Goal: Task Accomplishment & Management: Complete application form

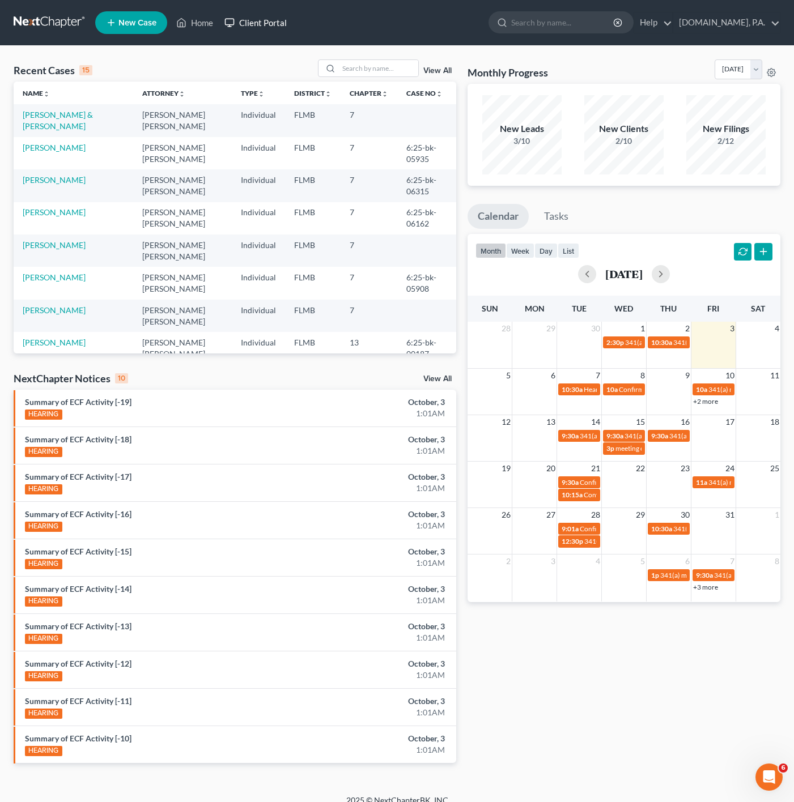
click at [239, 22] on link "Client Portal" at bounding box center [256, 22] width 74 height 20
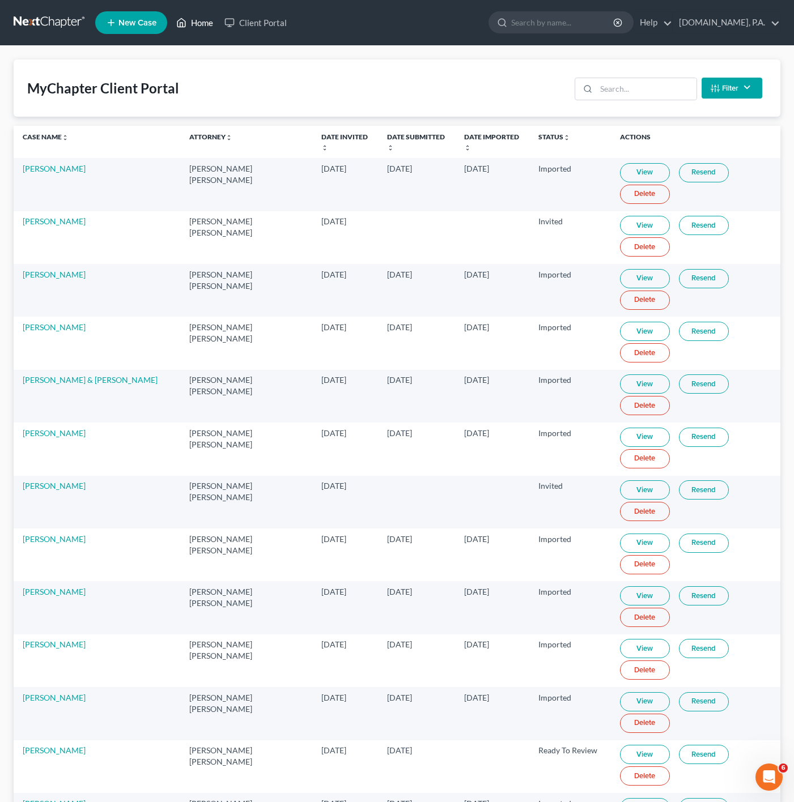
click at [186, 23] on icon at bounding box center [182, 23] width 8 height 8
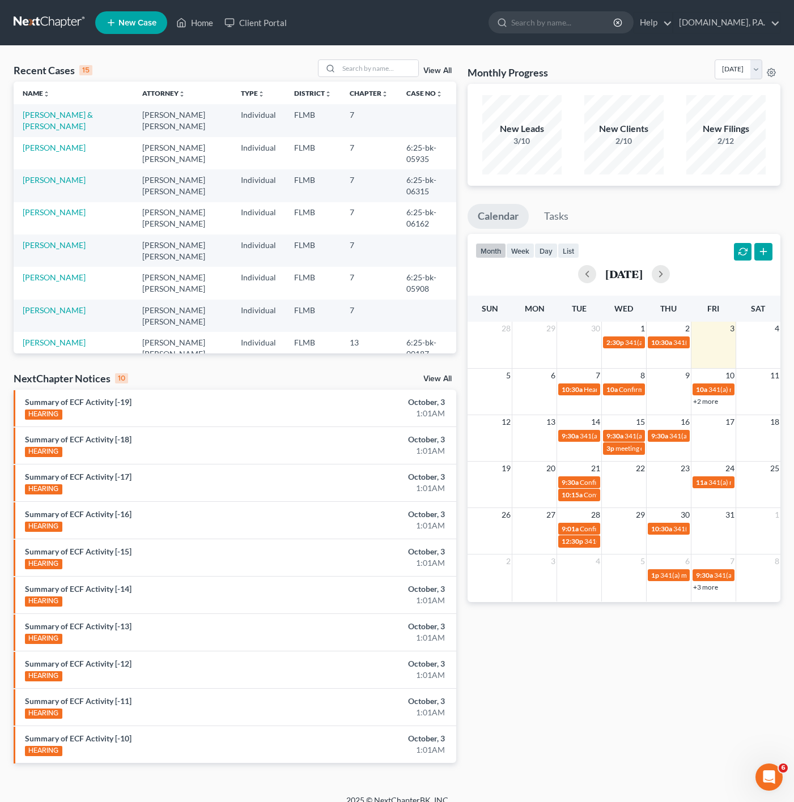
click at [436, 70] on link "View All" at bounding box center [437, 71] width 28 height 8
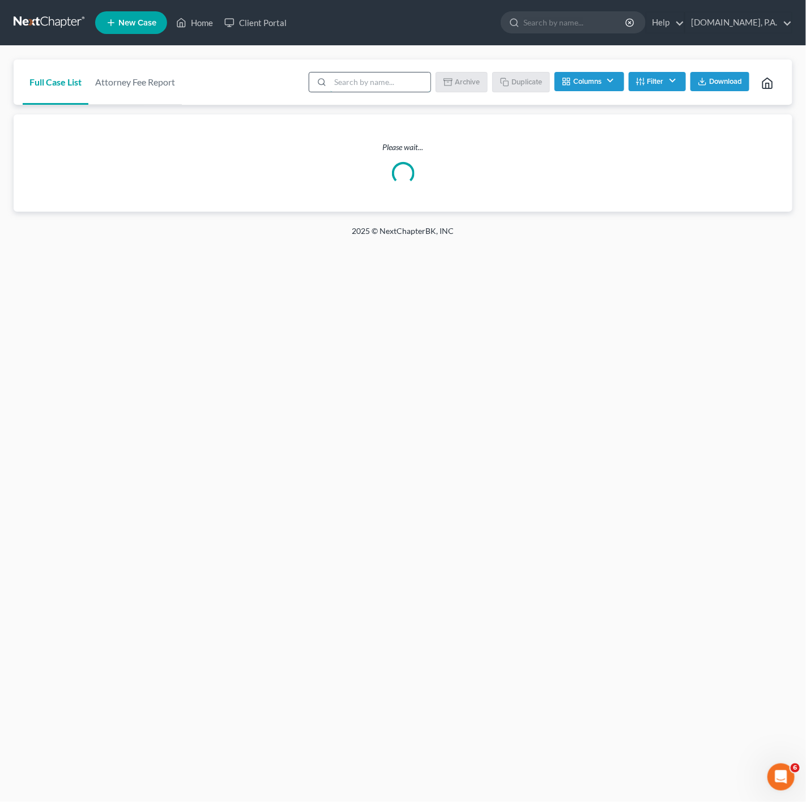
click at [408, 77] on input "search" at bounding box center [380, 82] width 100 height 19
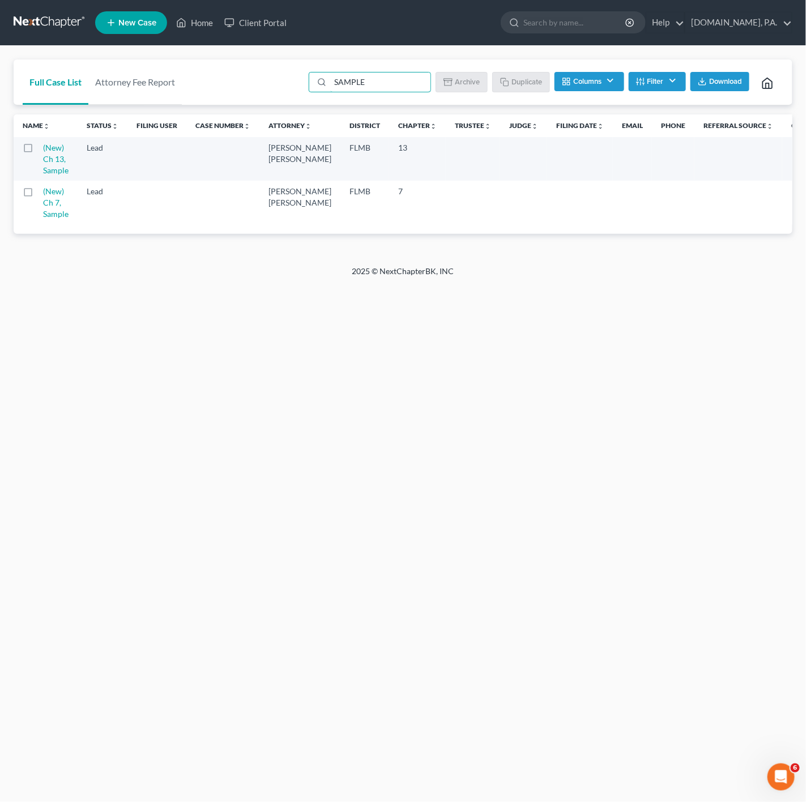
type input "SAMPLE"
click at [252, 311] on div "Home New Case Client Portal [DOMAIN_NAME], P.A. [PERSON_NAME][EMAIL_ADDRESS][DO…" at bounding box center [403, 401] width 806 height 802
click at [39, 194] on label at bounding box center [39, 194] width 0 height 0
click at [43, 188] on input "checkbox" at bounding box center [46, 189] width 7 height 7
click at [502, 77] on icon "button" at bounding box center [505, 81] width 9 height 9
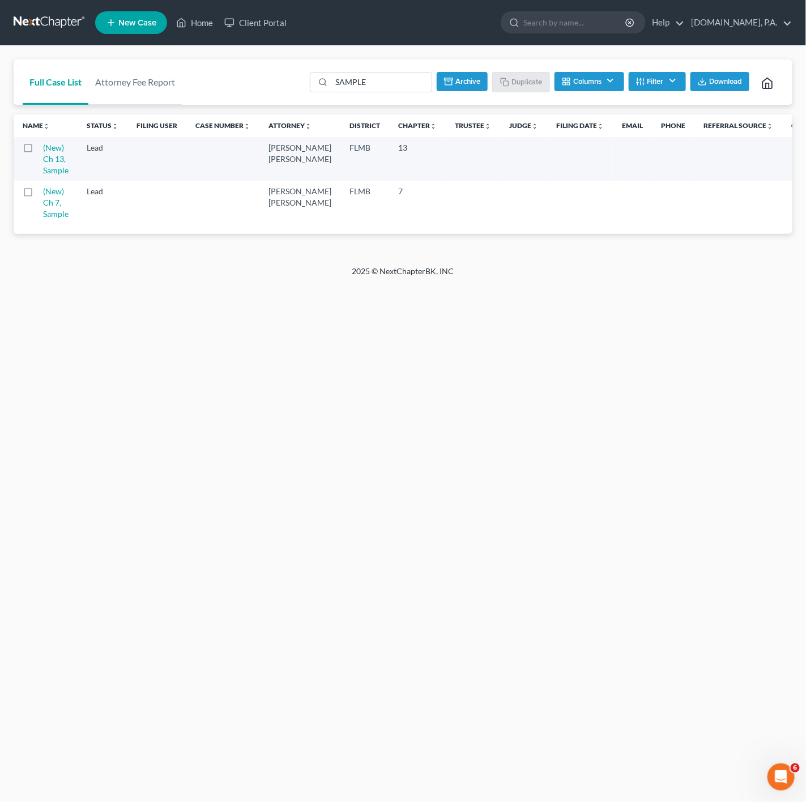
checkbox input "false"
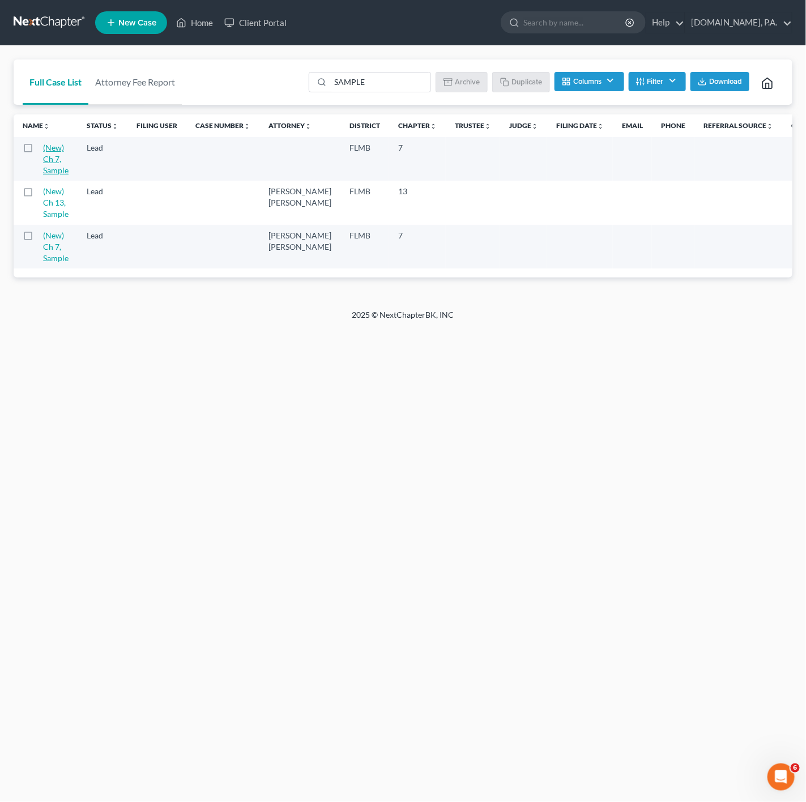
click at [50, 151] on link "(New) Ch 7, Sample" at bounding box center [55, 159] width 25 height 32
select select "4"
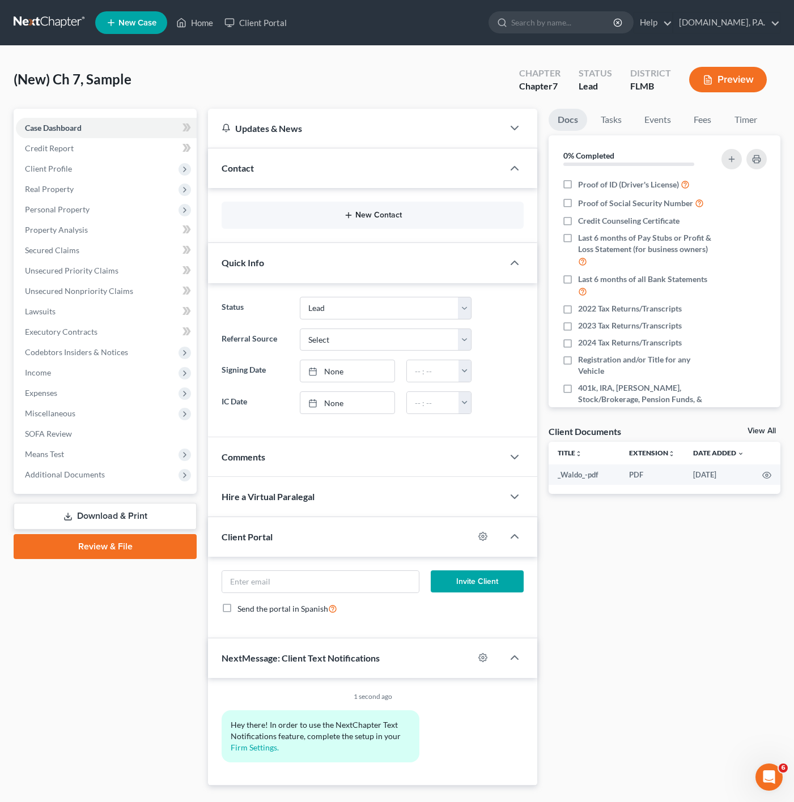
click at [372, 211] on button "New Contact" at bounding box center [373, 215] width 284 height 9
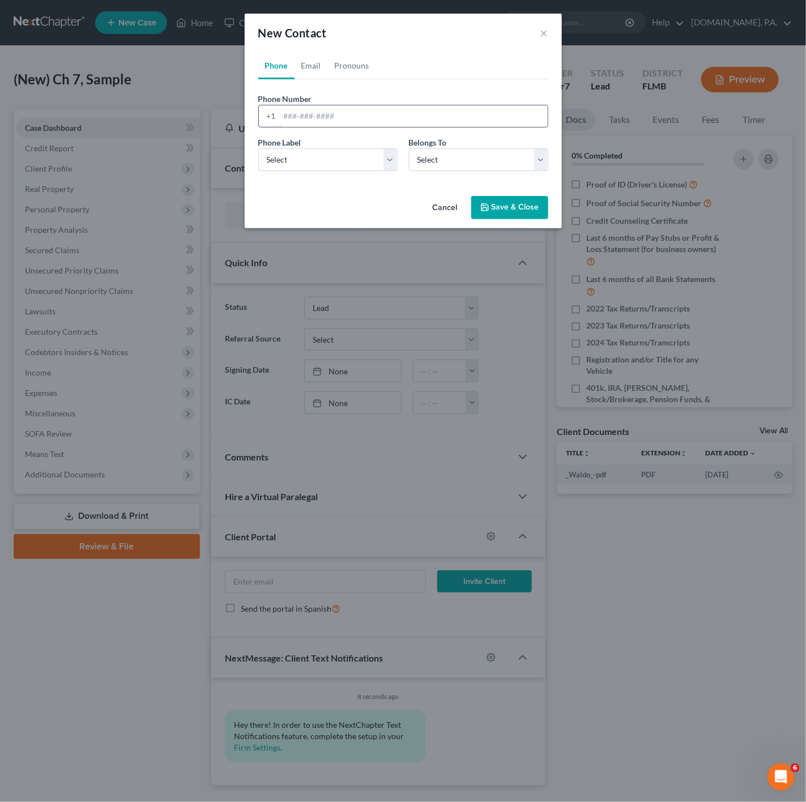
drag, startPoint x: 388, startPoint y: 97, endPoint x: 371, endPoint y: 116, distance: 24.9
click at [388, 97] on div "Phone Number * +1" at bounding box center [403, 110] width 301 height 35
click at [383, 107] on input "tel" at bounding box center [414, 116] width 268 height 22
click at [371, 116] on input "tel" at bounding box center [414, 116] width 268 height 22
paste input "4072859724"
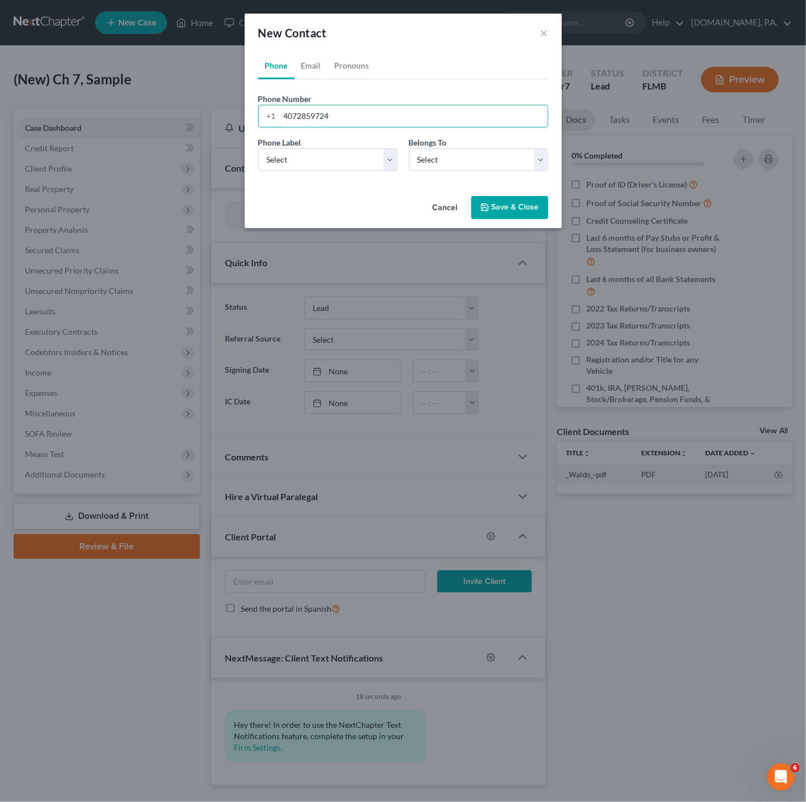
type input "4072859724"
click at [352, 143] on div "Phone Label * Select Mobile Home Work Other" at bounding box center [328, 154] width 151 height 35
click at [344, 154] on select "Select Mobile Home Work Other" at bounding box center [327, 159] width 139 height 23
click at [342, 154] on select "Select Mobile Home Work Other" at bounding box center [327, 159] width 139 height 23
click at [340, 159] on select "Select Mobile Home Work Other" at bounding box center [327, 159] width 139 height 23
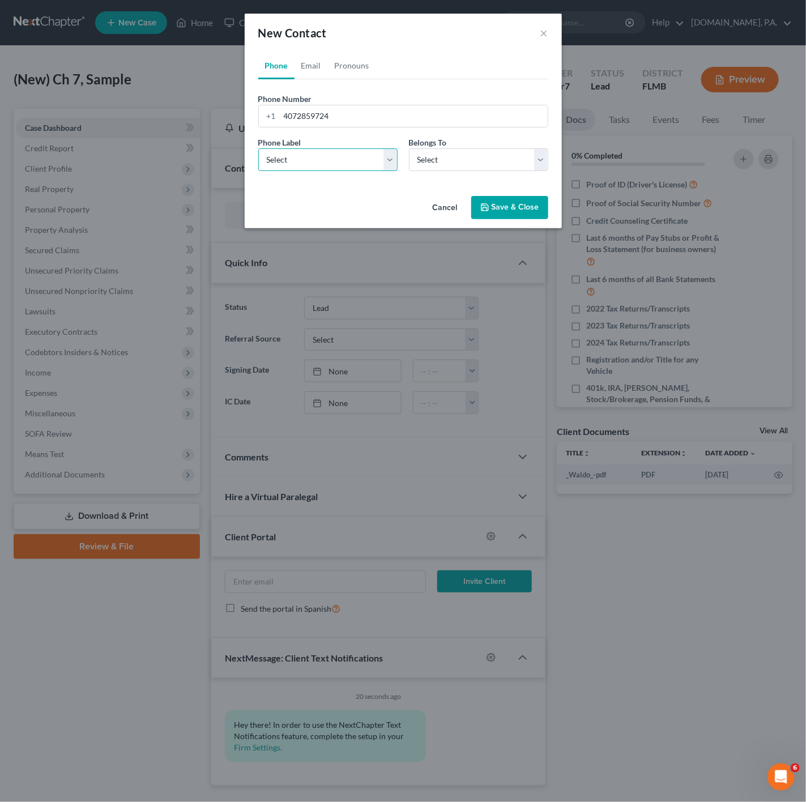
select select "0"
click at [258, 148] on select "Select Mobile Home Work Other" at bounding box center [327, 159] width 139 height 23
click at [480, 162] on select "Select Client Other" at bounding box center [478, 159] width 139 height 23
select select "0"
click at [409, 148] on select "Select Client Other" at bounding box center [478, 159] width 139 height 23
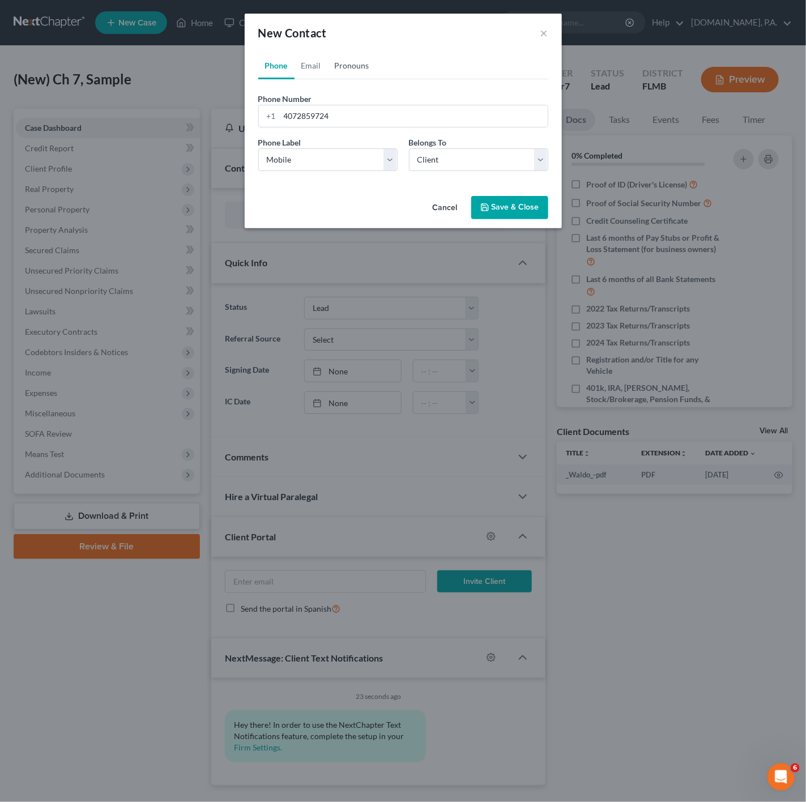
click at [328, 70] on link "Pronouns" at bounding box center [352, 65] width 48 height 27
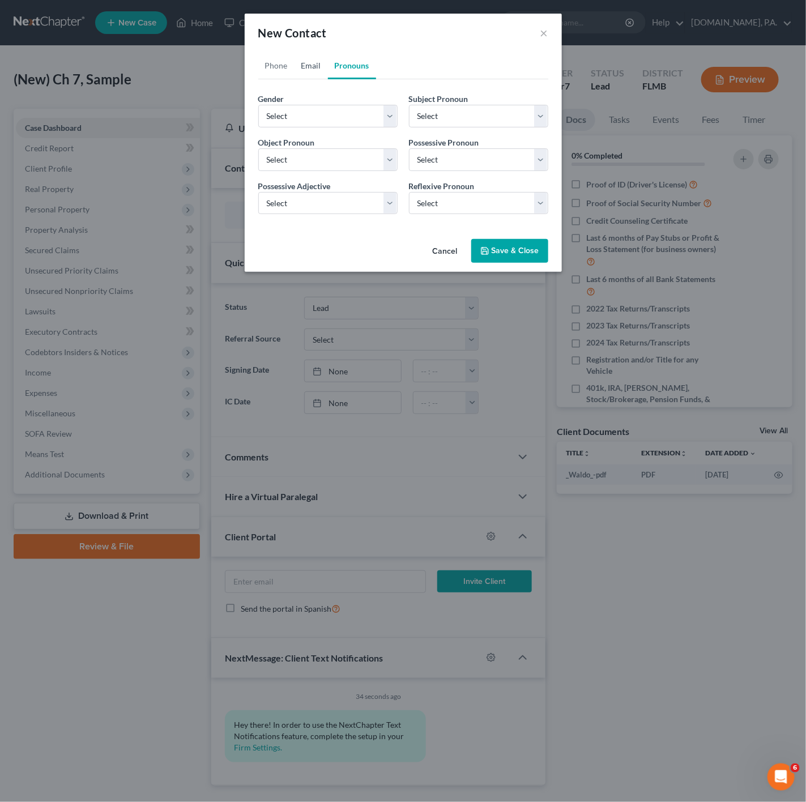
click at [316, 70] on link "Email" at bounding box center [311, 65] width 33 height 27
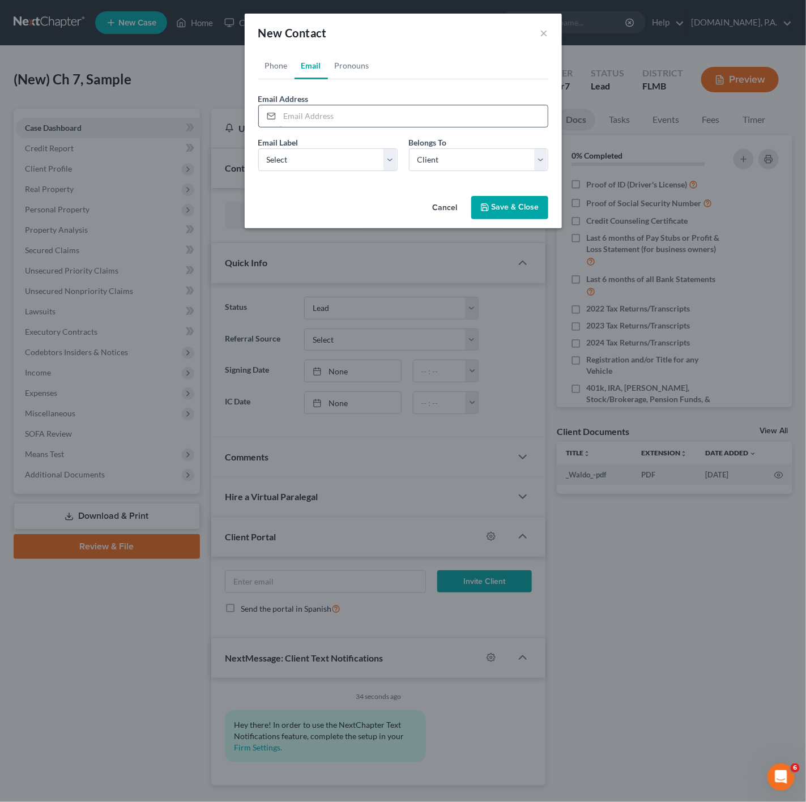
click at [339, 122] on input "email" at bounding box center [414, 116] width 268 height 22
paste input "[PERSON_NAME][EMAIL_ADDRESS][DOMAIN_NAME]"
type input "[PERSON_NAME][EMAIL_ADDRESS][DOMAIN_NAME]"
click at [333, 143] on div "Email Label Select Home Work Other" at bounding box center [328, 154] width 151 height 35
click at [338, 155] on select "Select Home Work Other" at bounding box center [327, 159] width 139 height 23
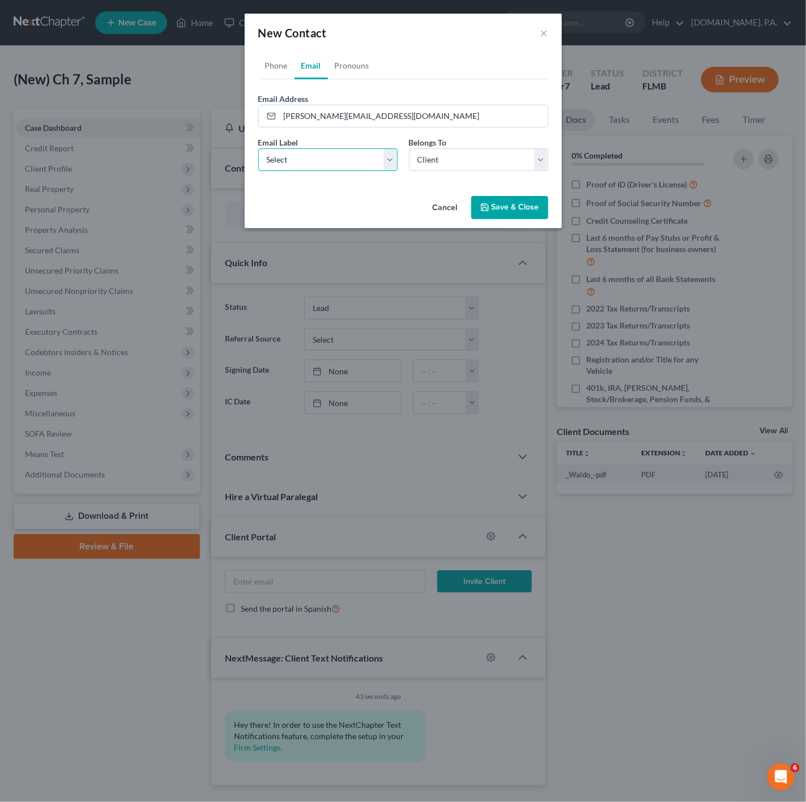
select select "0"
click at [258, 148] on select "Select Home Work Other" at bounding box center [327, 159] width 139 height 23
click at [343, 63] on link "Pronouns" at bounding box center [352, 65] width 48 height 27
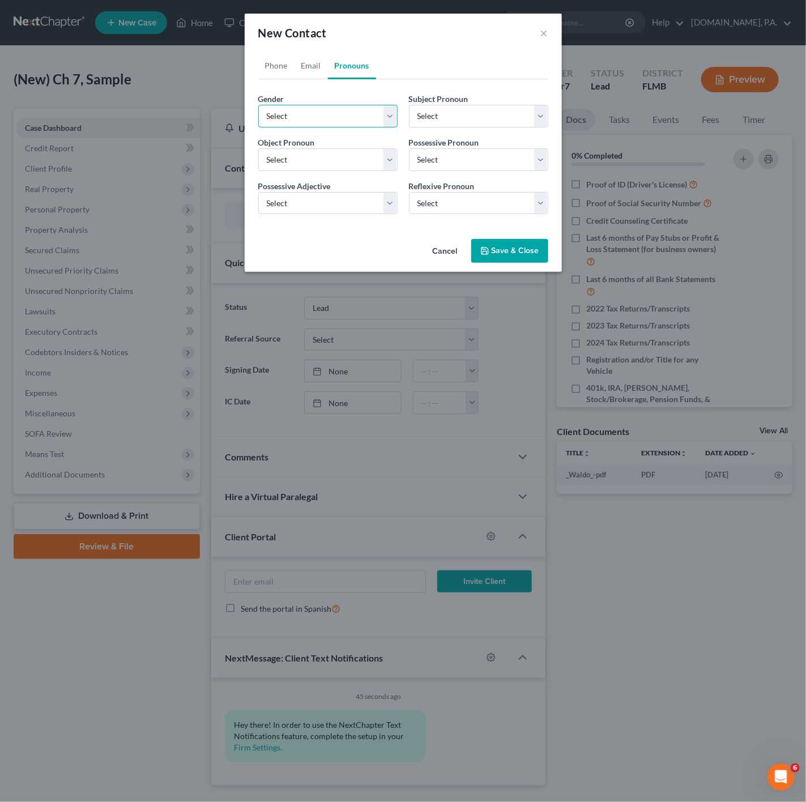
click at [333, 109] on select "Select [DEMOGRAPHIC_DATA] [DEMOGRAPHIC_DATA] [DEMOGRAPHIC_DATA] More Than One P…" at bounding box center [327, 116] width 139 height 23
select select "0"
click at [258, 105] on select "Select [DEMOGRAPHIC_DATA] [DEMOGRAPHIC_DATA] [DEMOGRAPHIC_DATA] More Than One P…" at bounding box center [327, 116] width 139 height 23
select select "0"
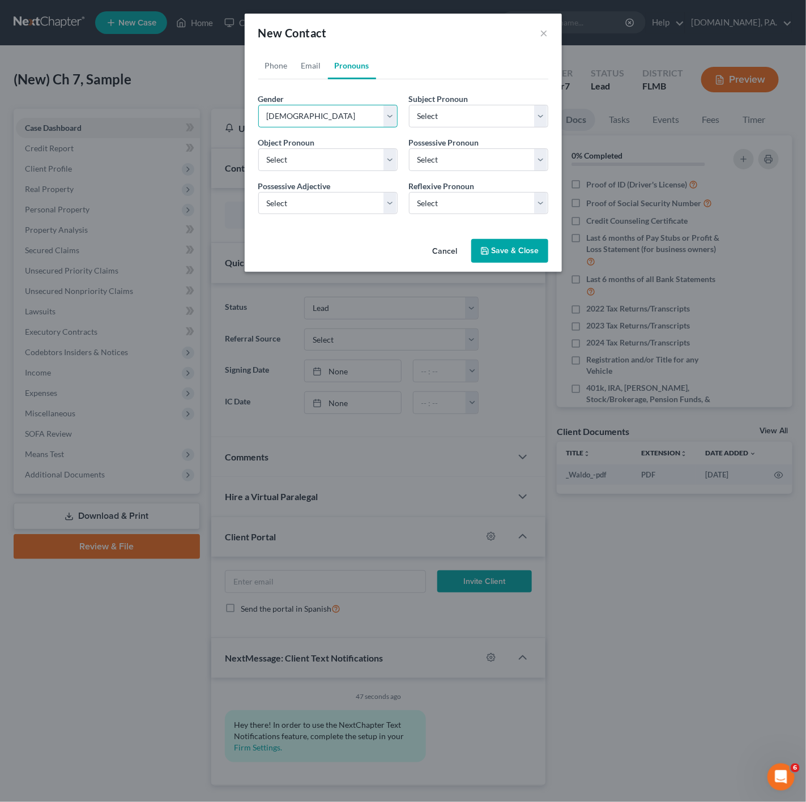
select select "0"
click at [312, 57] on link "Email" at bounding box center [311, 65] width 33 height 27
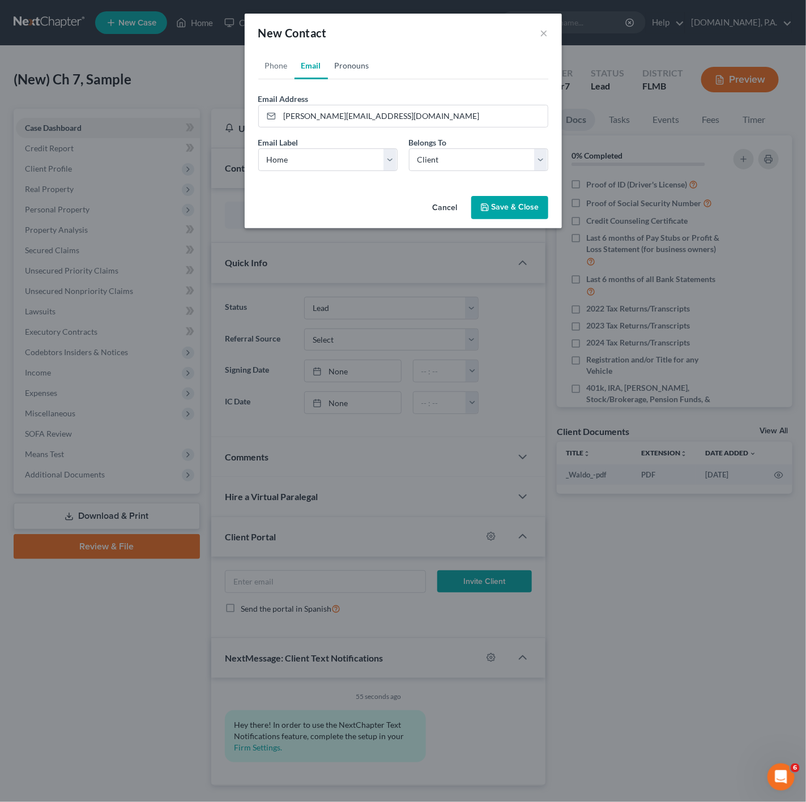
click at [354, 61] on link "Pronouns" at bounding box center [352, 65] width 48 height 27
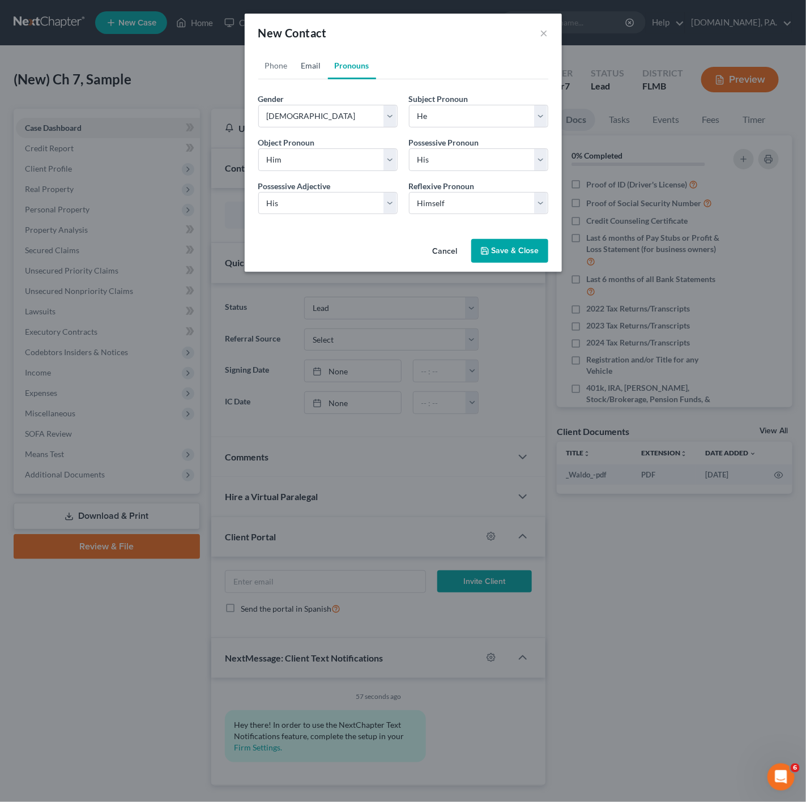
click at [309, 63] on link "Email" at bounding box center [311, 65] width 33 height 27
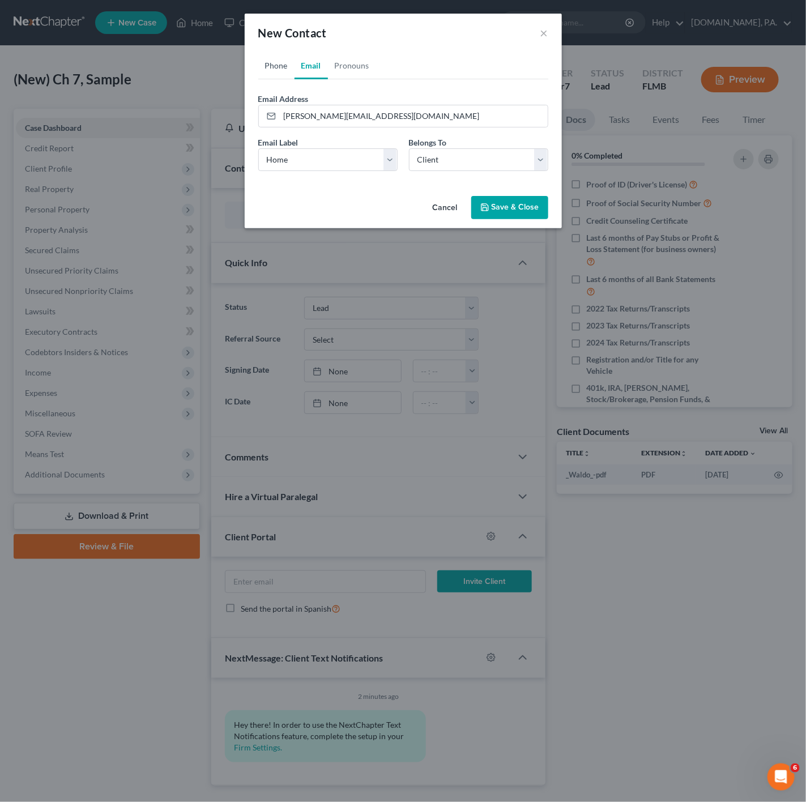
click at [270, 68] on link "Phone" at bounding box center [276, 65] width 36 height 27
click at [529, 214] on button "Save & Close" at bounding box center [509, 208] width 77 height 24
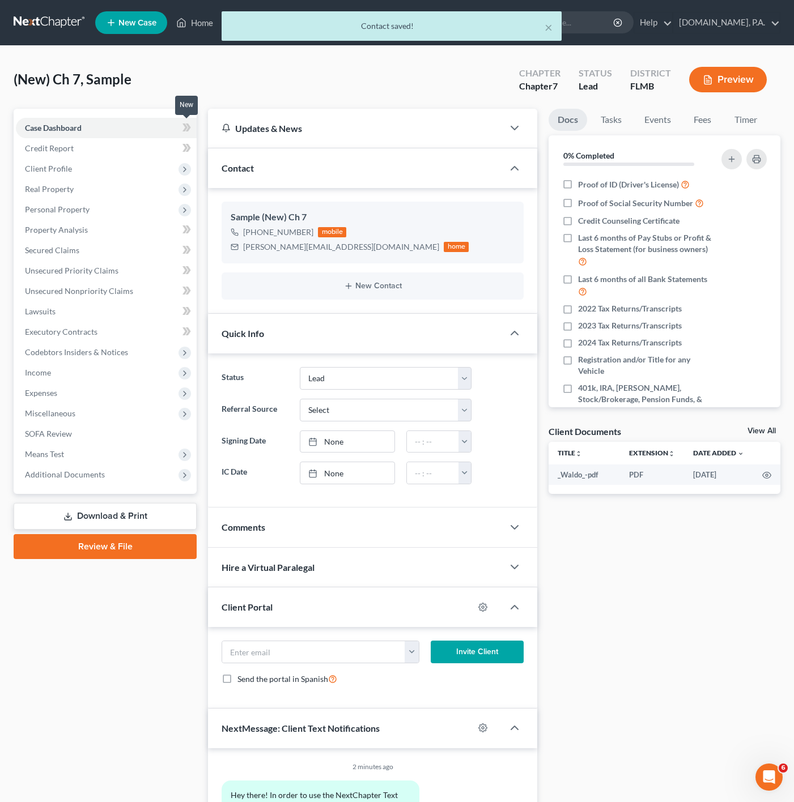
click at [187, 127] on icon at bounding box center [184, 128] width 5 height 8
click at [143, 165] on span "Client Profile" at bounding box center [106, 169] width 181 height 20
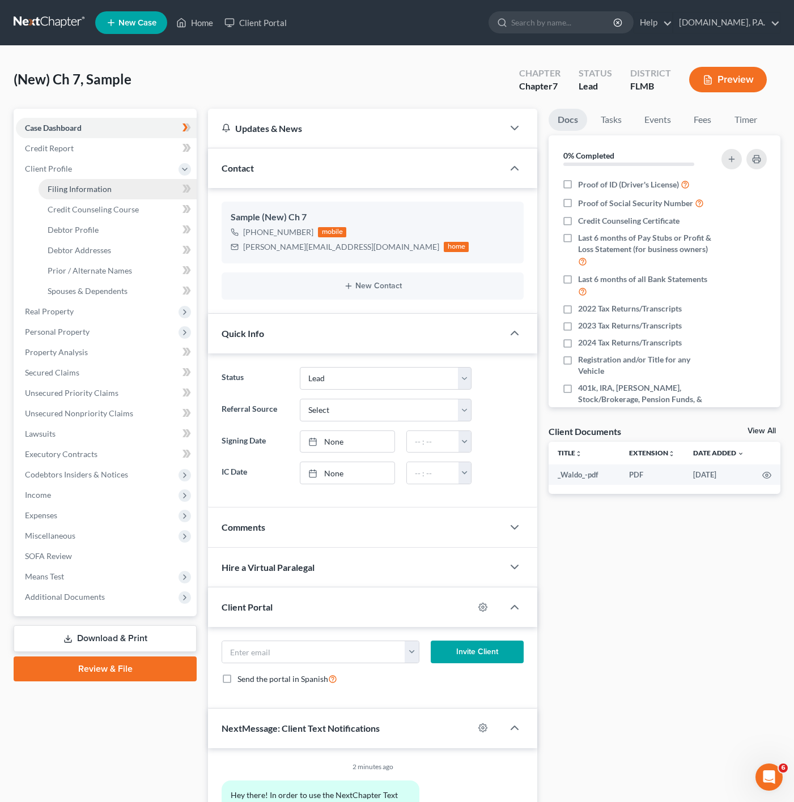
click at [172, 189] on link "Filing Information" at bounding box center [118, 189] width 158 height 20
select select "1"
select select "0"
select select "15"
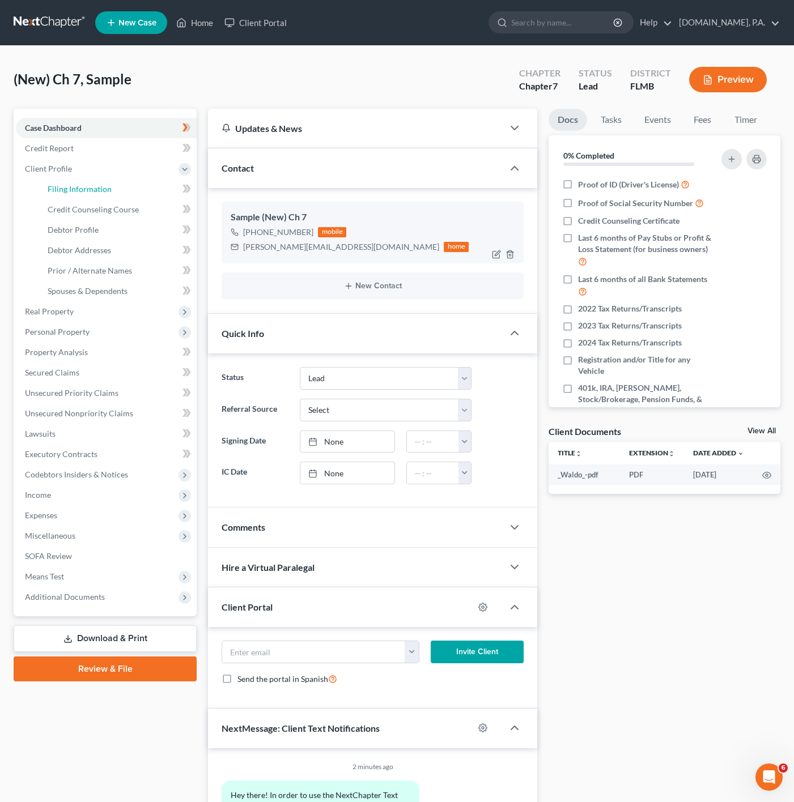
select select "0"
select select "9"
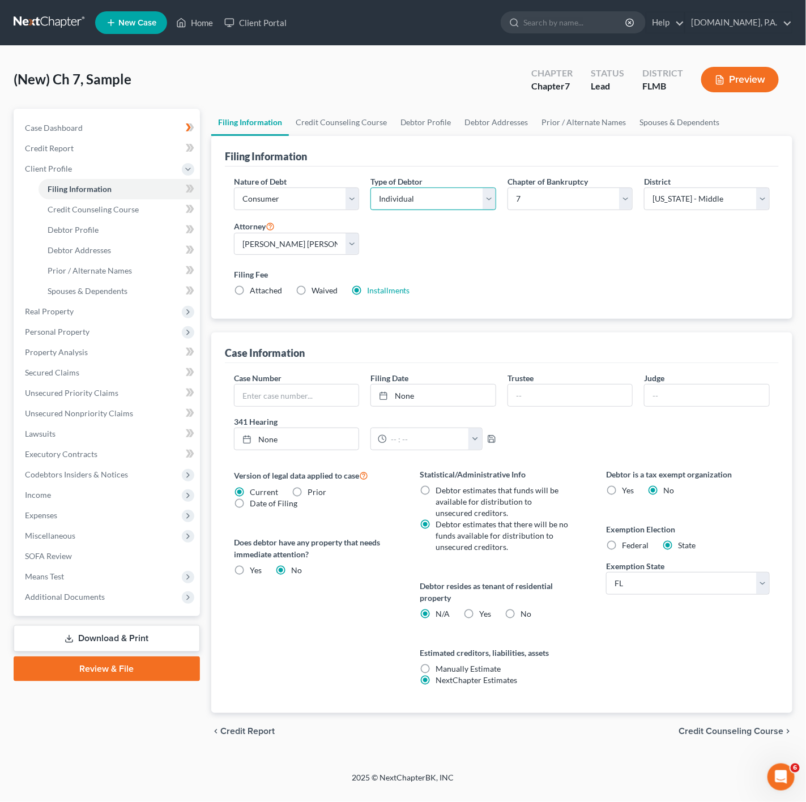
click at [461, 203] on select "Select Individual Joint" at bounding box center [434, 199] width 126 height 23
select select "1"
click at [371, 210] on select "Select Individual Joint" at bounding box center [434, 199] width 126 height 23
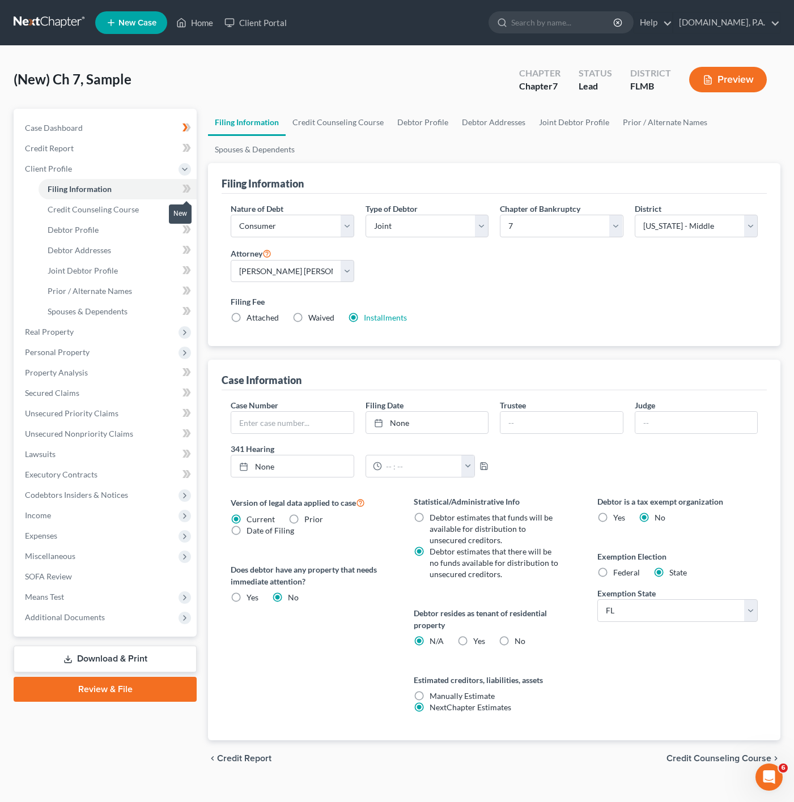
click at [182, 187] on icon at bounding box center [186, 189] width 8 height 14
click at [517, 643] on span "No" at bounding box center [520, 641] width 11 height 10
click at [519, 643] on input "No" at bounding box center [522, 639] width 7 height 7
radio input "true"
radio input "false"
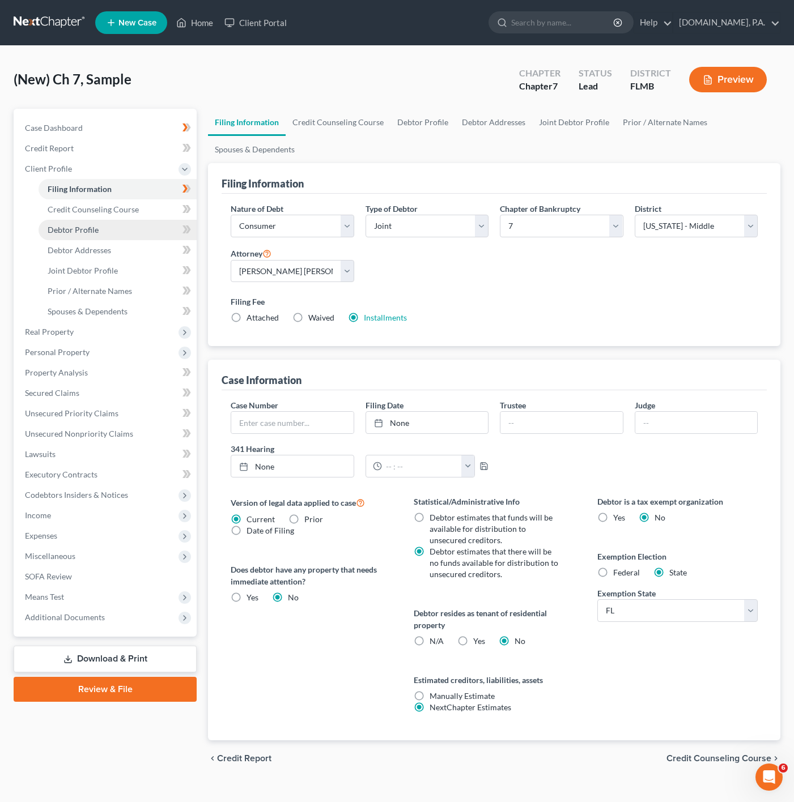
click at [159, 233] on link "Debtor Profile" at bounding box center [118, 230] width 158 height 20
select select "1"
select select "0"
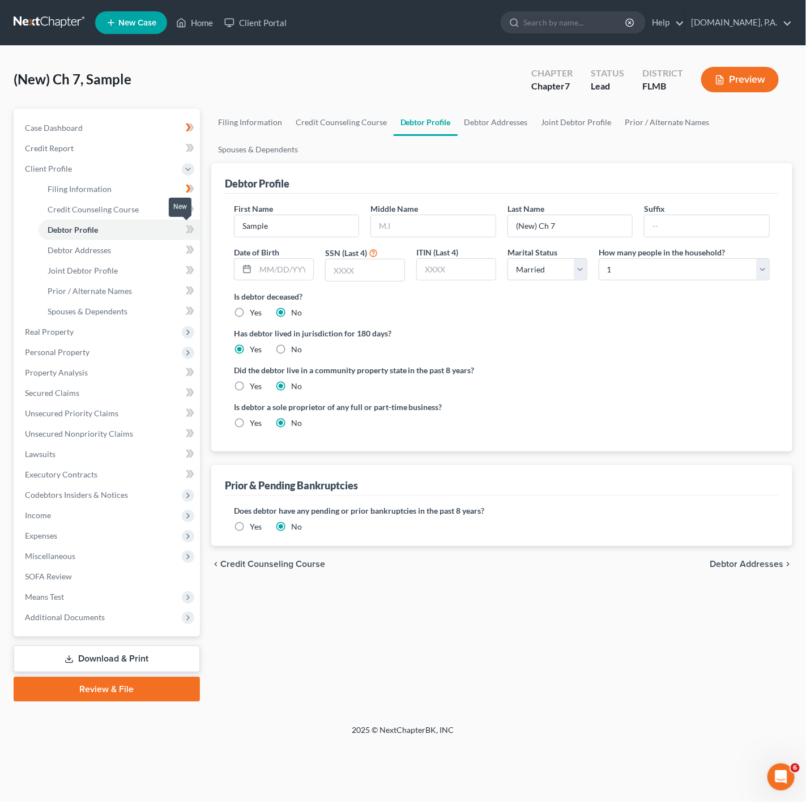
click at [187, 229] on icon at bounding box center [190, 230] width 8 height 14
drag, startPoint x: 324, startPoint y: 233, endPoint x: 225, endPoint y: 219, distance: 99.6
click at [225, 219] on div "First Name Sample Middle Name Last Name (New) Ch 7 Suffix Date of Birth SSN (La…" at bounding box center [502, 323] width 554 height 258
paste input "[PERSON_NAME]"
type input "[PERSON_NAME]"
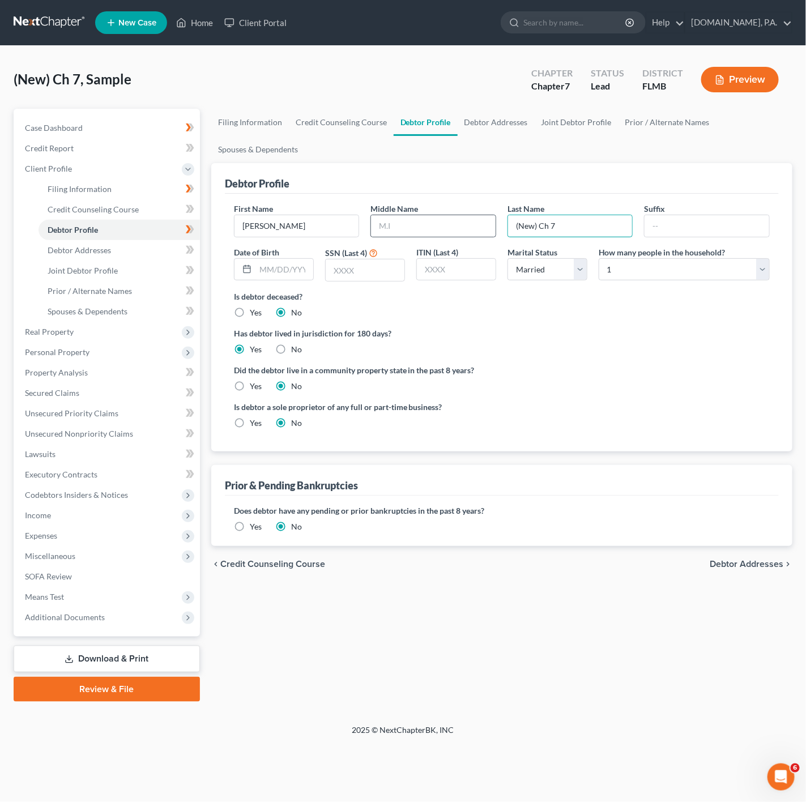
drag, startPoint x: 567, startPoint y: 235, endPoint x: 496, endPoint y: 218, distance: 72.3
click at [496, 218] on div "First Name [PERSON_NAME] Middle Name Last Name (New) Ch 7 Suffix Date of Birth …" at bounding box center [501, 247] width 547 height 88
paste input "[PERSON_NAME]"
type input "[PERSON_NAME]"
click at [484, 222] on div at bounding box center [434, 226] width 126 height 23
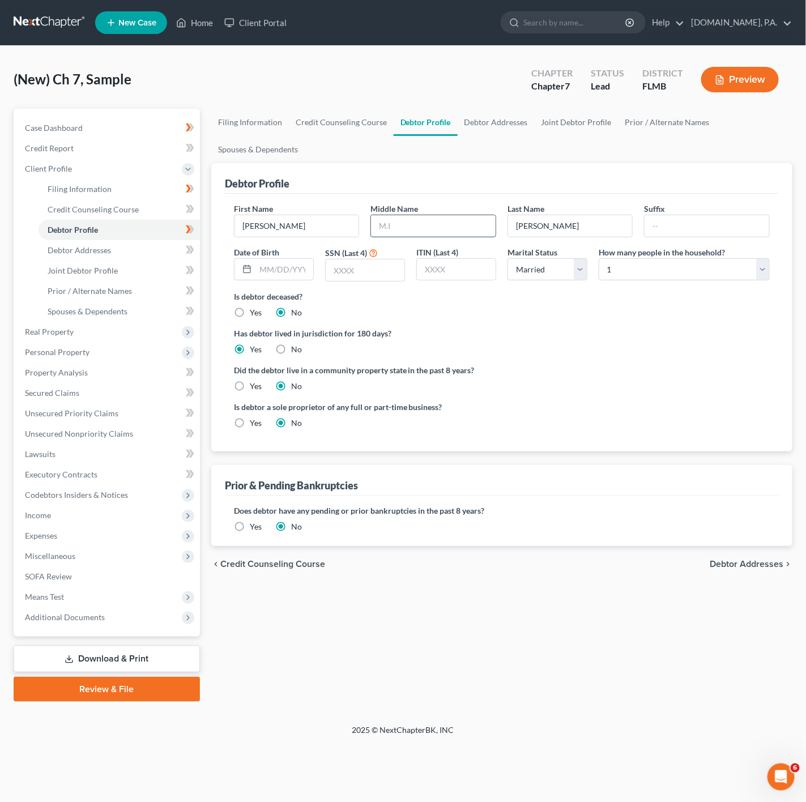
paste input "[PERSON_NAME]"
type input "[PERSON_NAME]"
click at [533, 347] on div "Has debtor lived in jurisdiction for 180 days? Yes No Debtor must reside in jur…" at bounding box center [502, 342] width 536 height 28
click at [669, 269] on select "Select 1 2 3 4 5 6 7 8 9 10 11 12 13 14 15 16 17 18 19 20" at bounding box center [684, 269] width 171 height 23
select select "5"
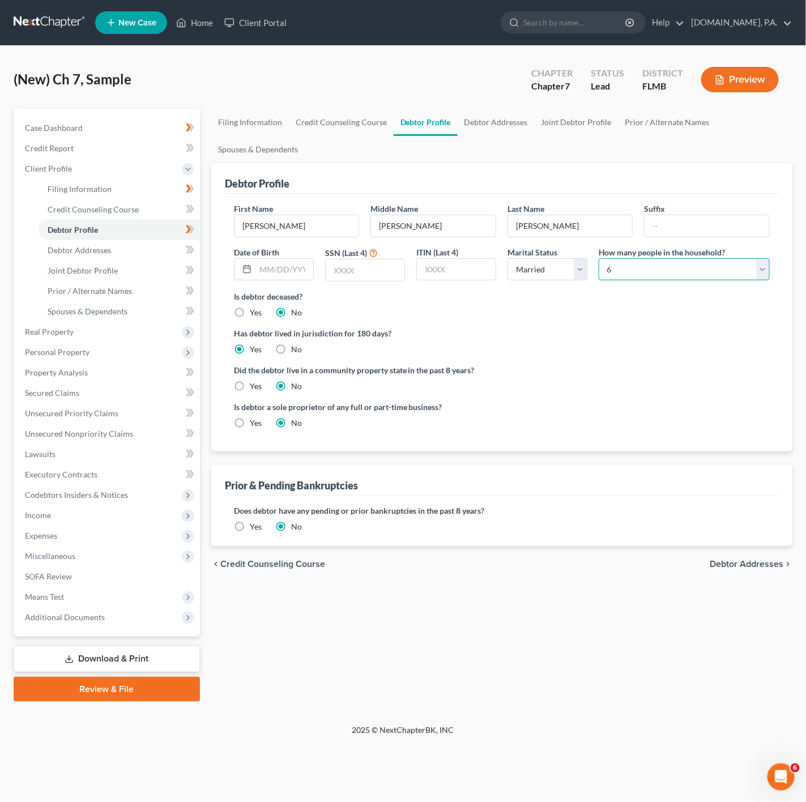
click at [599, 259] on select "Select 1 2 3 4 5 6 7 8 9 10 11 12 13 14 15 16 17 18 19 20" at bounding box center [684, 269] width 171 height 23
click at [171, 252] on link "Debtor Addresses" at bounding box center [119, 250] width 161 height 20
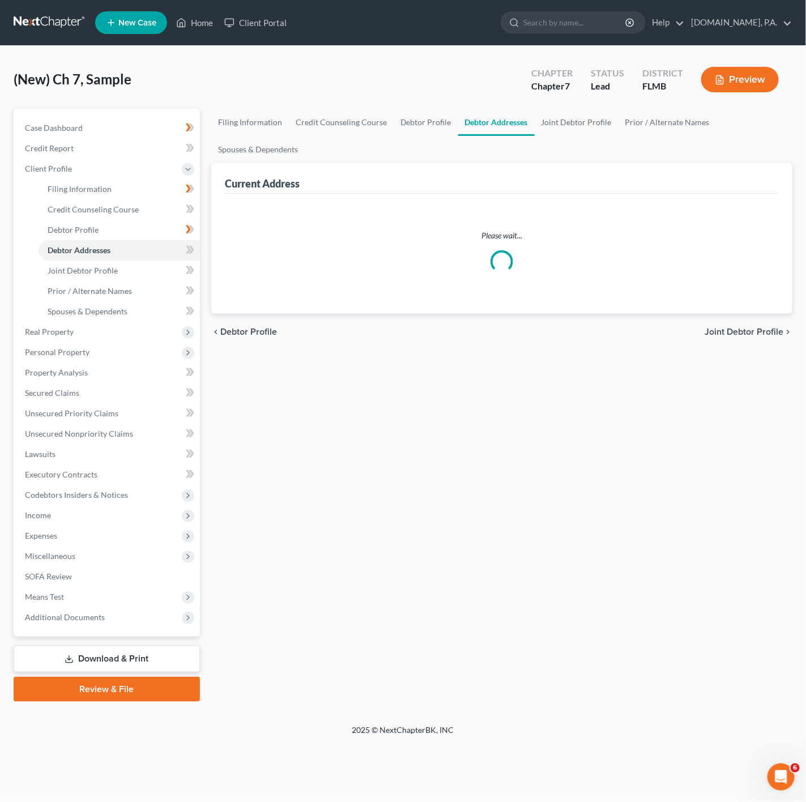
select select "0"
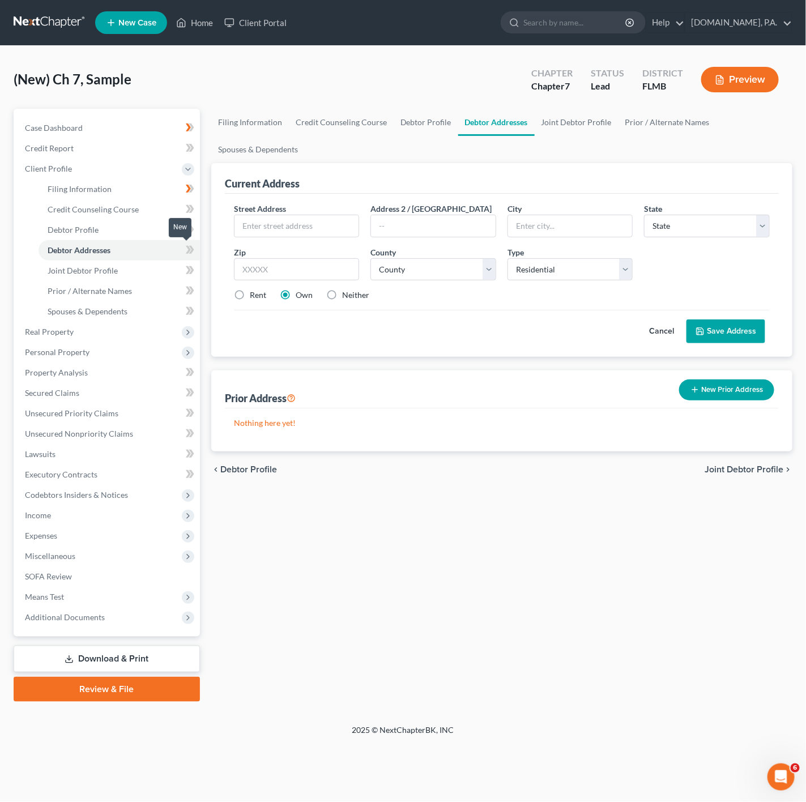
click at [186, 252] on icon at bounding box center [190, 250] width 8 height 14
click at [270, 228] on input "text" at bounding box center [297, 226] width 125 height 22
paste input "[STREET_ADDRESS]"
type input "[STREET_ADDRESS]"
click at [416, 230] on input "text" at bounding box center [433, 226] width 125 height 22
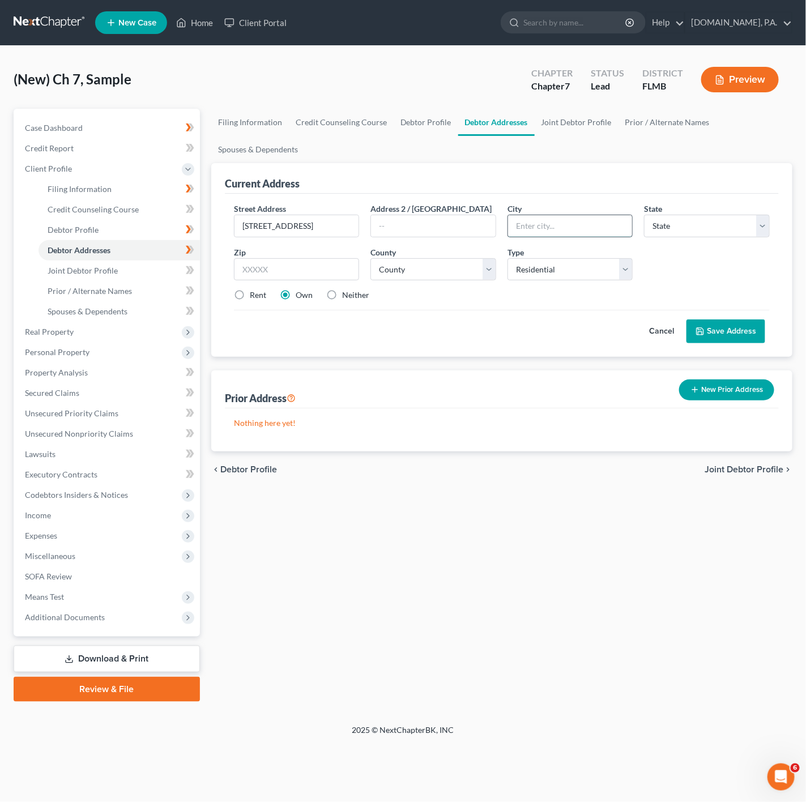
click at [526, 226] on input "text" at bounding box center [570, 226] width 125 height 22
click at [318, 265] on input "text" at bounding box center [297, 269] width 126 height 23
type input "32776"
click at [687, 320] on button "Save Address" at bounding box center [726, 332] width 79 height 24
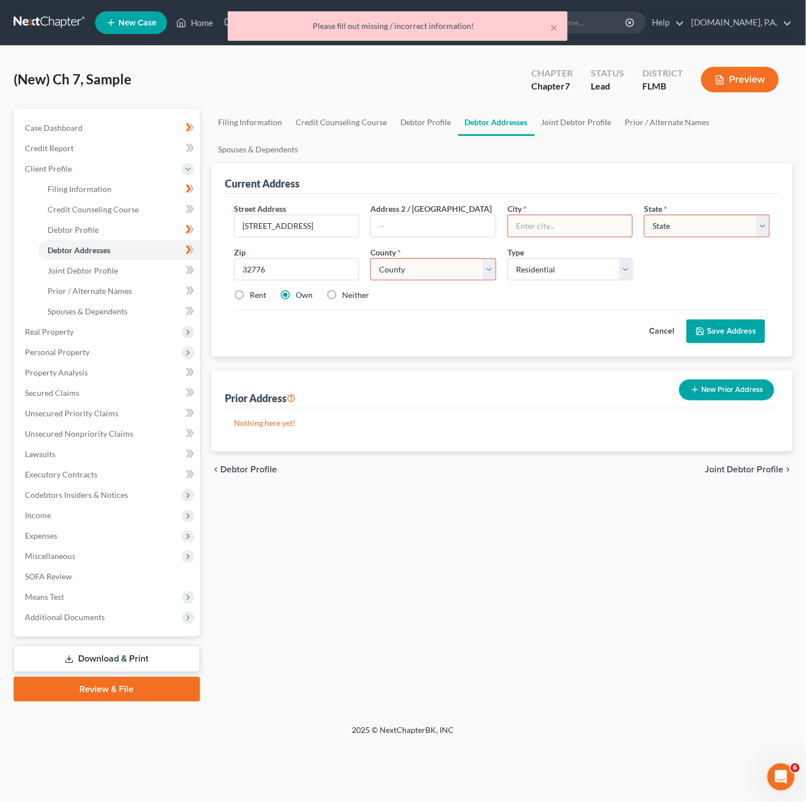
type input "Sorrento"
select select "9"
click at [450, 360] on div "Current Address Street Address * [STREET_ADDRESS] Address 2 / [GEOGRAPHIC_DATA]…" at bounding box center [501, 307] width 581 height 288
click at [447, 263] on select "County" at bounding box center [434, 269] width 126 height 23
click at [456, 277] on select "County [GEOGRAPHIC_DATA] [GEOGRAPHIC_DATA] [GEOGRAPHIC_DATA] [GEOGRAPHIC_DATA] …" at bounding box center [434, 269] width 126 height 23
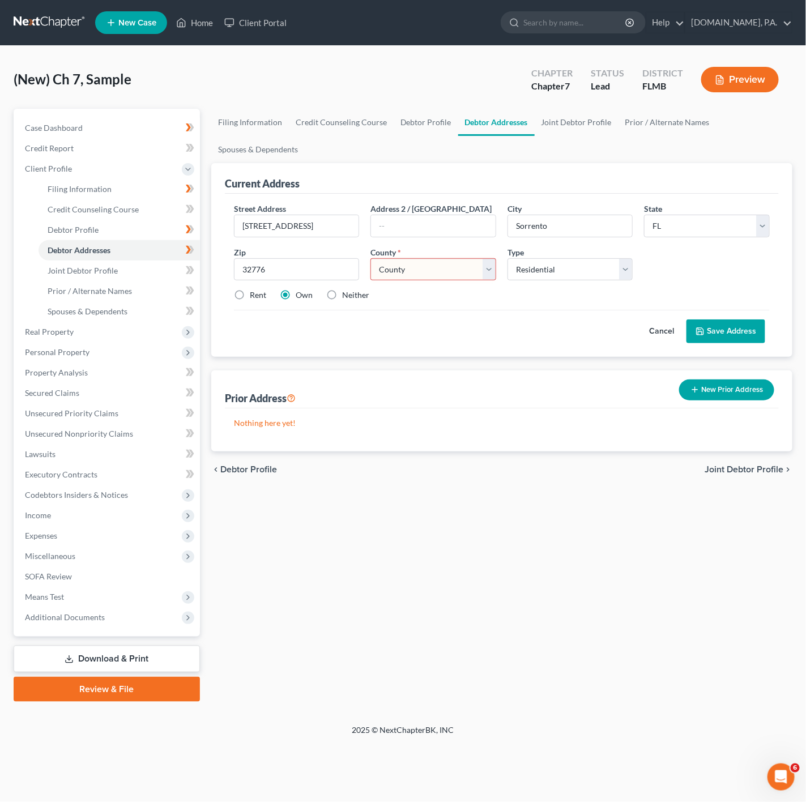
select select "33"
click at [371, 259] on select "County [GEOGRAPHIC_DATA] [GEOGRAPHIC_DATA] [GEOGRAPHIC_DATA] [GEOGRAPHIC_DATA] …" at bounding box center [434, 269] width 126 height 23
click at [571, 331] on div "Cancel Save Address" at bounding box center [502, 326] width 536 height 33
drag, startPoint x: 338, startPoint y: 301, endPoint x: 275, endPoint y: 312, distance: 63.8
click at [342, 301] on label "Neither" at bounding box center [355, 295] width 27 height 11
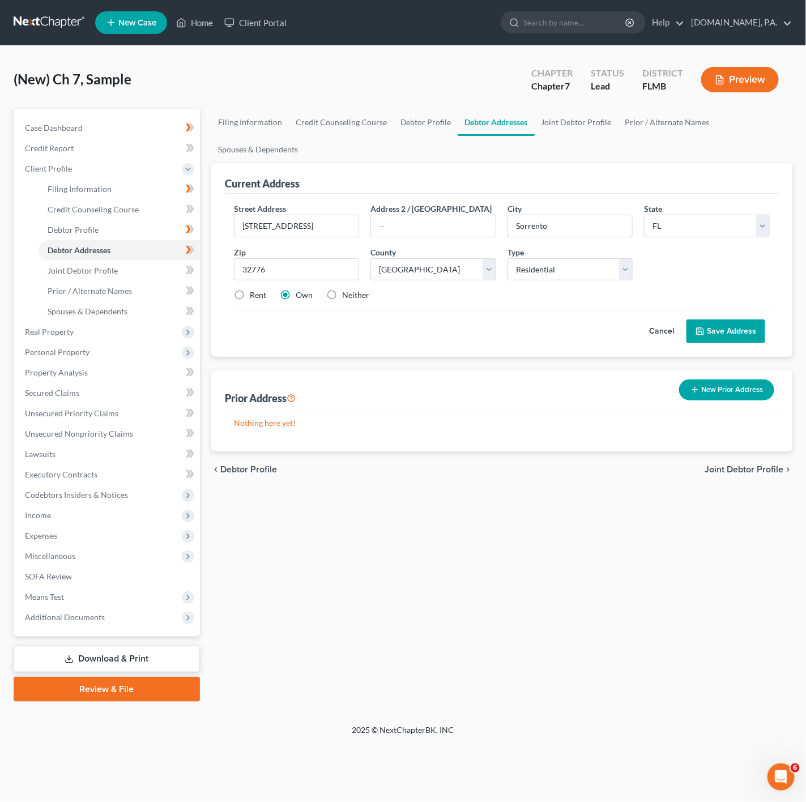
click at [347, 297] on input "Neither" at bounding box center [350, 293] width 7 height 7
radio input "true"
click at [295, 300] on div "Own" at bounding box center [296, 295] width 33 height 11
drag, startPoint x: 287, startPoint y: 297, endPoint x: 286, endPoint y: 303, distance: 5.8
click at [296, 297] on label "Own" at bounding box center [304, 295] width 17 height 11
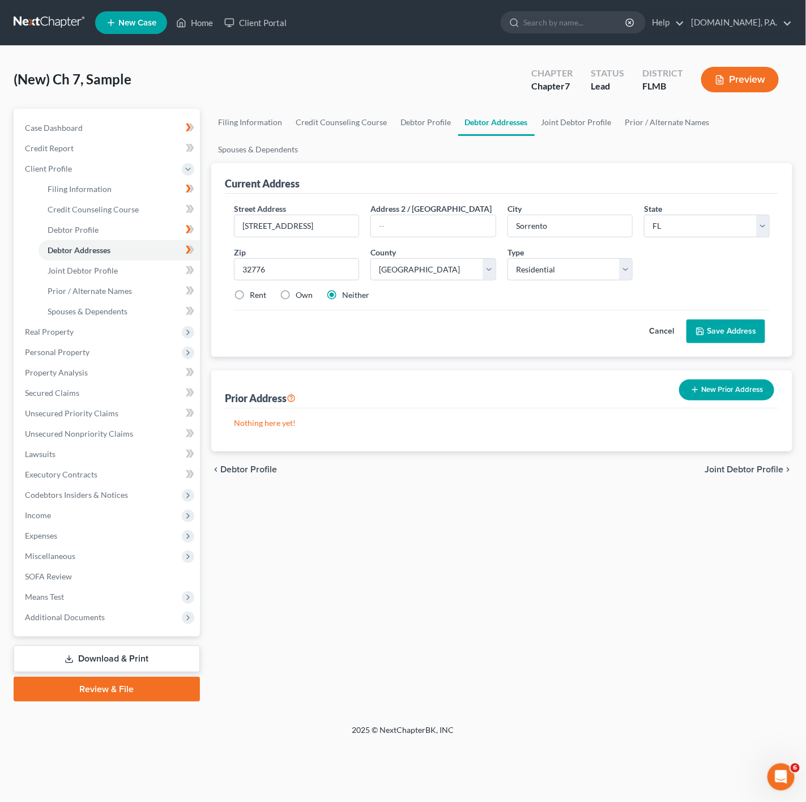
click at [300, 297] on input "Own" at bounding box center [303, 293] width 7 height 7
radio input "true"
click at [714, 337] on button "Save Address" at bounding box center [726, 332] width 79 height 24
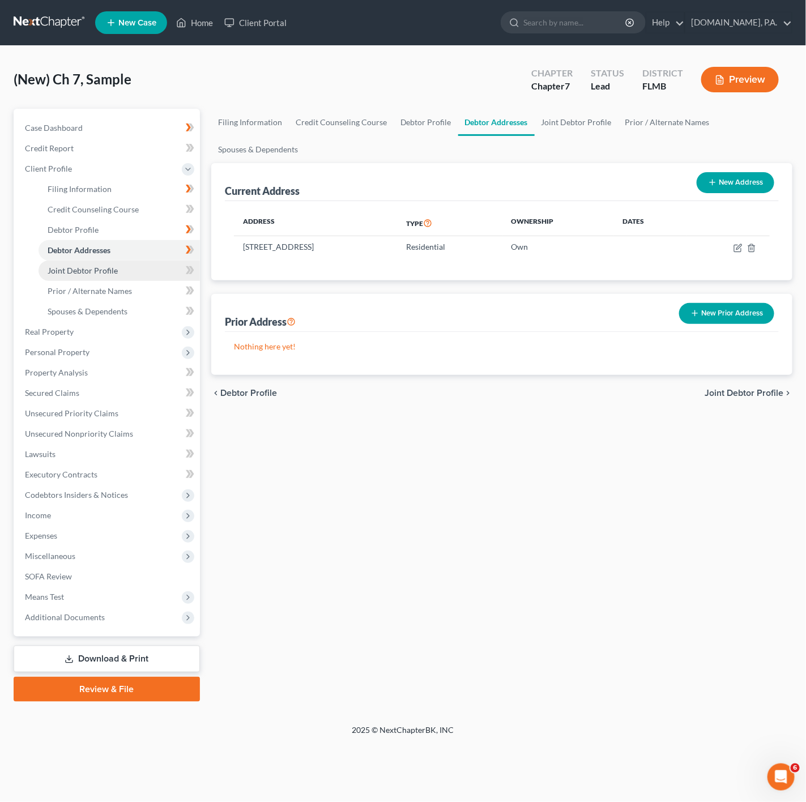
click at [131, 274] on link "Joint Debtor Profile" at bounding box center [119, 271] width 161 height 20
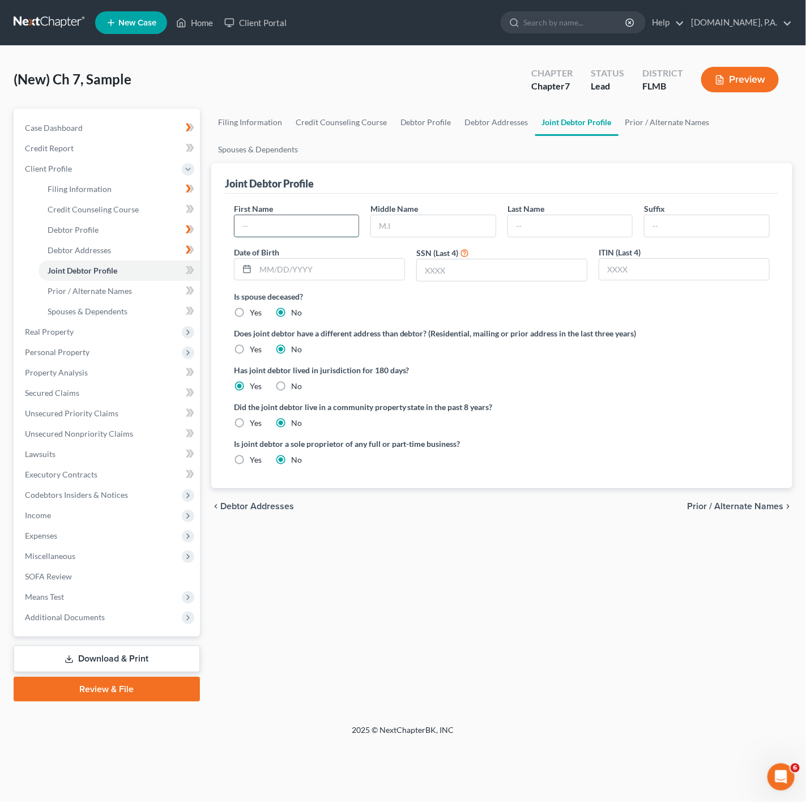
click at [296, 218] on input "text" at bounding box center [297, 226] width 125 height 22
paste input "Amber"
type input "Amber"
click at [454, 216] on input "text" at bounding box center [433, 226] width 125 height 22
paste input "[PERSON_NAME]"
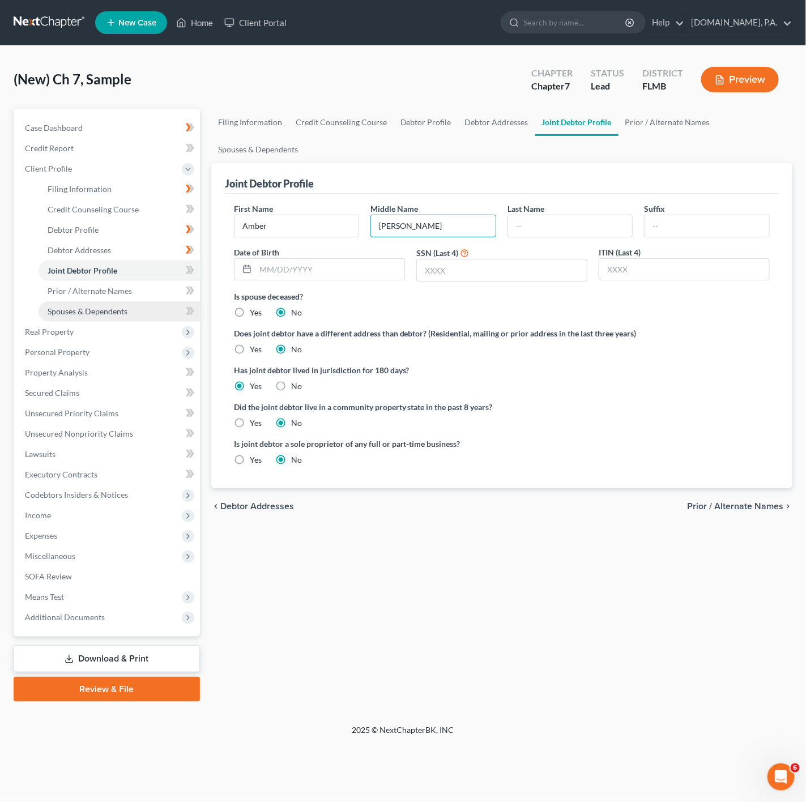
type input "[PERSON_NAME]"
click at [553, 231] on input "text" at bounding box center [570, 226] width 125 height 22
paste input "[PERSON_NAME]"
type input "[PERSON_NAME]"
click at [291, 262] on input "text" at bounding box center [330, 270] width 149 height 22
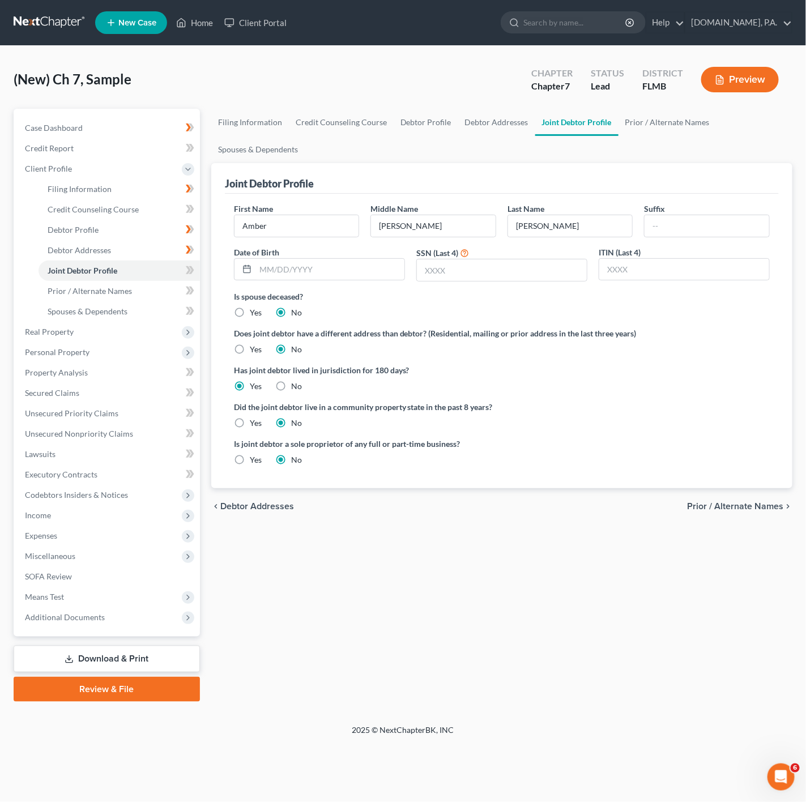
click at [537, 546] on div "Filing Information Credit Counseling Course Debtor Profile Debtor Addresses Joi…" at bounding box center [502, 405] width 593 height 593
click at [182, 269] on span at bounding box center [190, 271] width 20 height 17
click at [147, 294] on link "Prior / Alternate Names" at bounding box center [119, 291] width 161 height 20
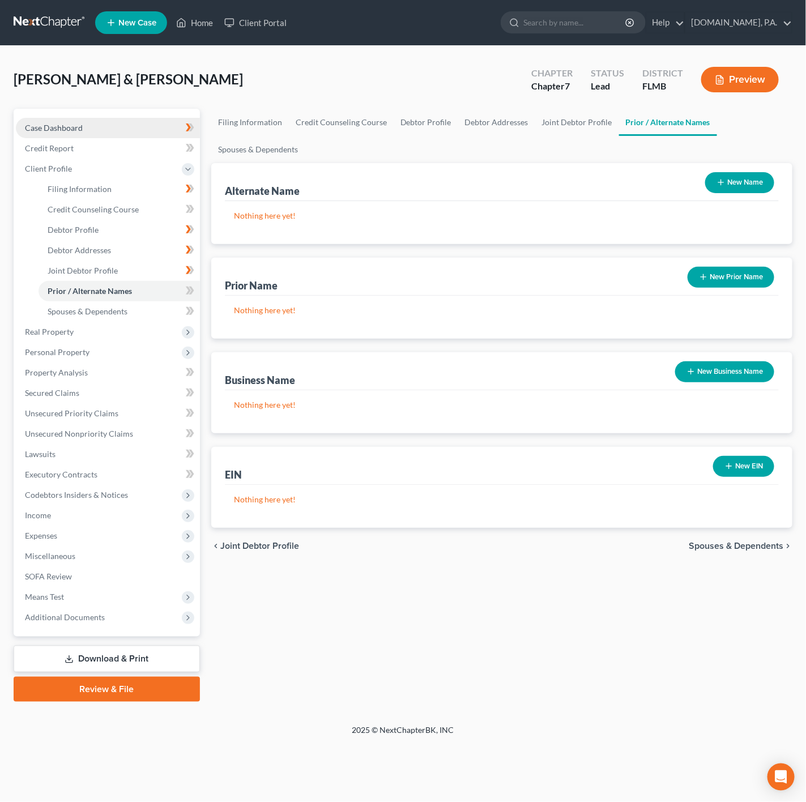
click at [138, 124] on link "Case Dashboard" at bounding box center [108, 128] width 184 height 20
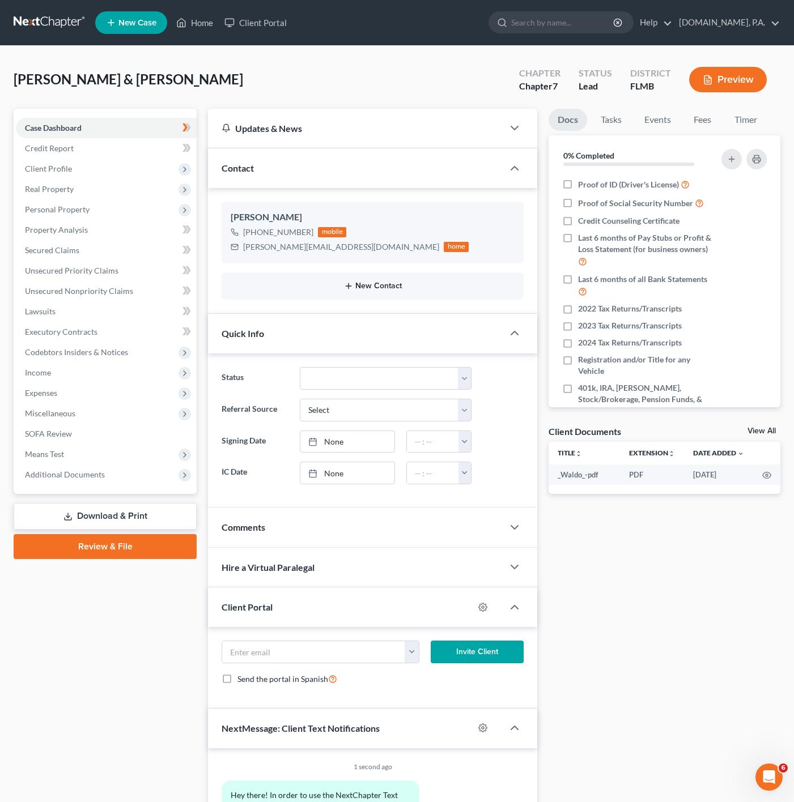
click at [352, 288] on icon "button" at bounding box center [348, 286] width 9 height 9
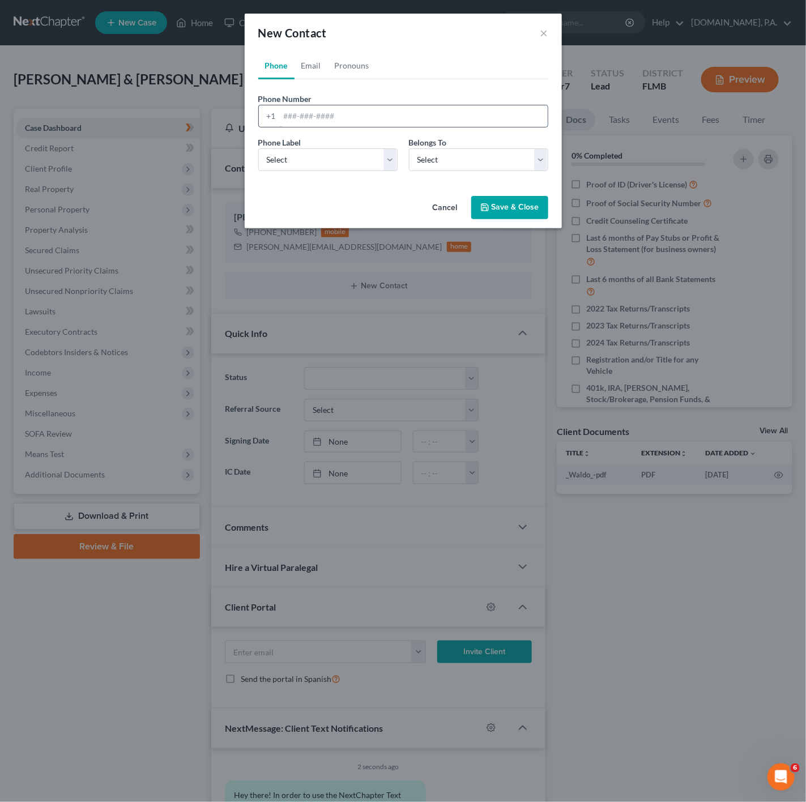
click at [356, 109] on input "tel" at bounding box center [414, 116] width 268 height 22
paste input "4076808103"
type input "4076808103"
click at [320, 159] on select "Select Mobile Home Work Other" at bounding box center [327, 159] width 139 height 23
select select "0"
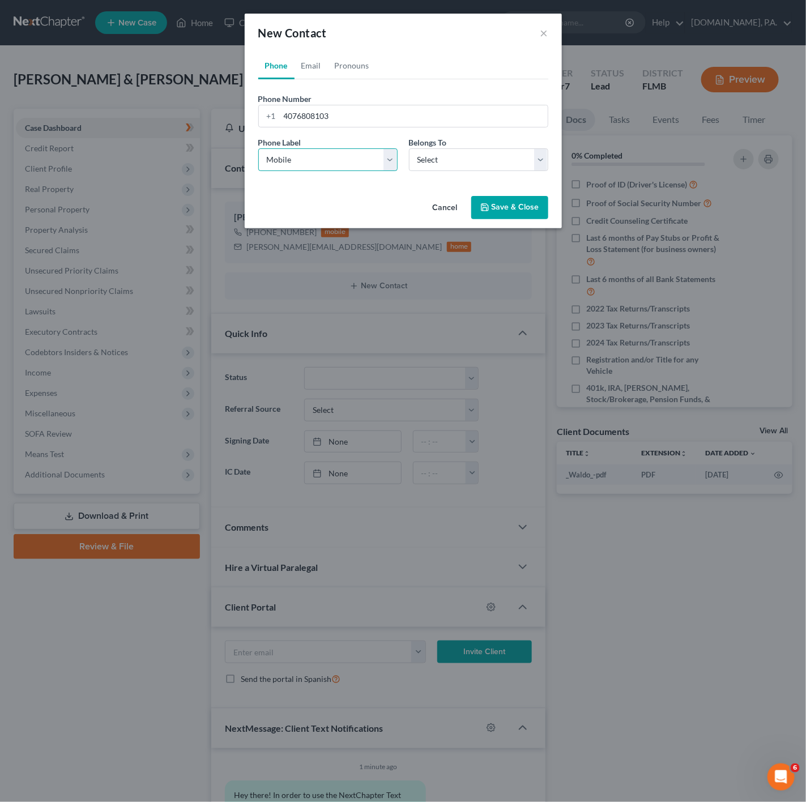
click at [258, 148] on select "Select Mobile Home Work Other" at bounding box center [327, 159] width 139 height 23
click at [405, 165] on div "Belongs To * Select Client Spouse Other" at bounding box center [478, 154] width 151 height 35
click at [432, 162] on select "Select Client Spouse Other" at bounding box center [478, 159] width 139 height 23
select select "0"
click at [409, 148] on select "Select Client Spouse Other" at bounding box center [478, 159] width 139 height 23
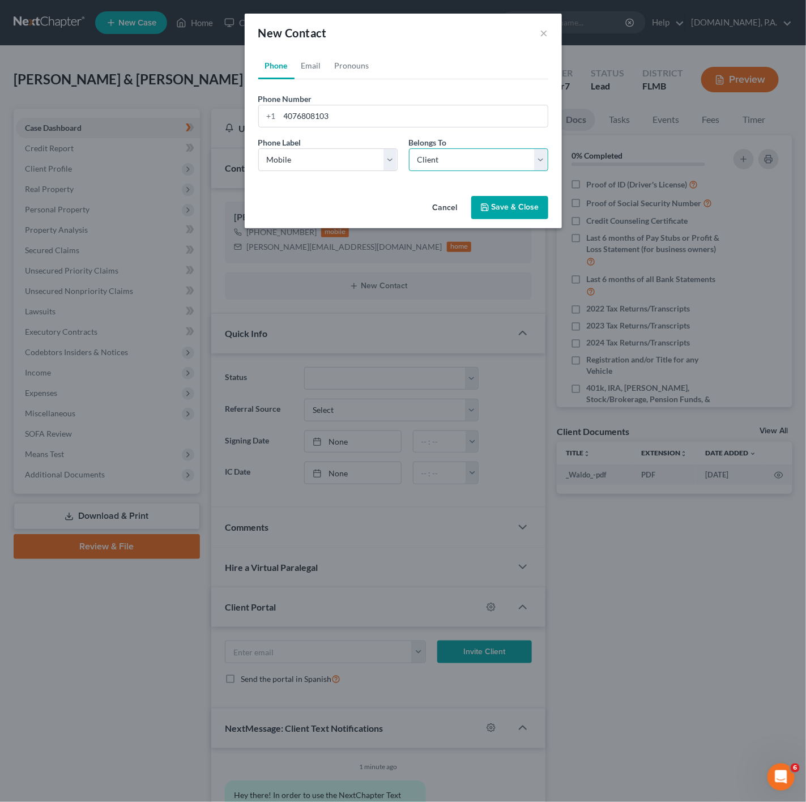
select select "0"
click at [312, 68] on link "Email" at bounding box center [311, 65] width 33 height 27
click at [301, 112] on input "email" at bounding box center [414, 116] width 268 height 22
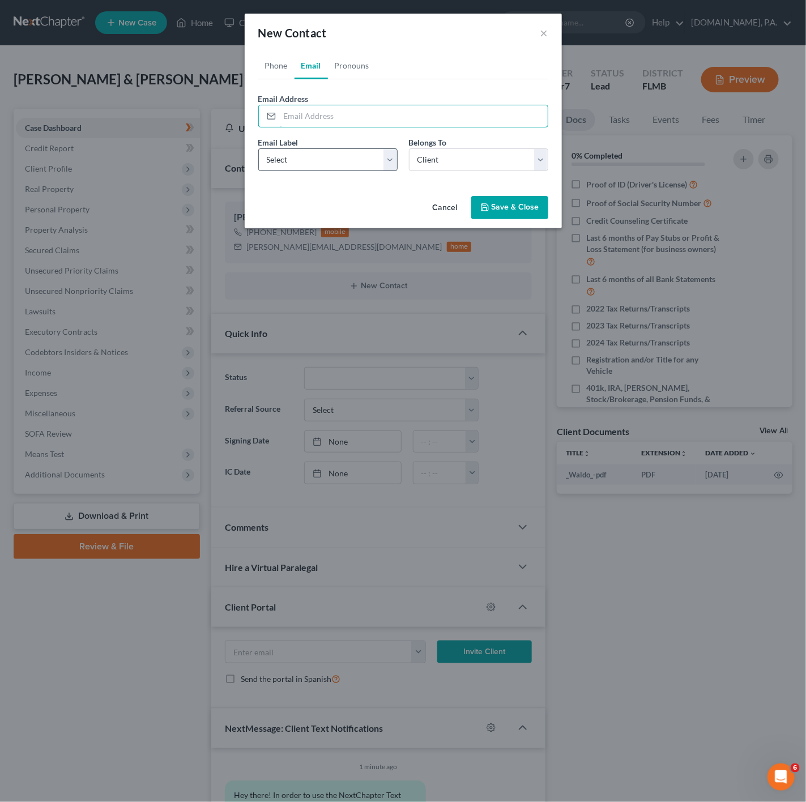
paste input "ambersanford512@gmail.com"
type input "ambersanford512@gmail.com"
click at [321, 167] on select "Select Home Work Other" at bounding box center [327, 159] width 139 height 23
select select "0"
click at [258, 148] on select "Select Home Work Other" at bounding box center [327, 159] width 139 height 23
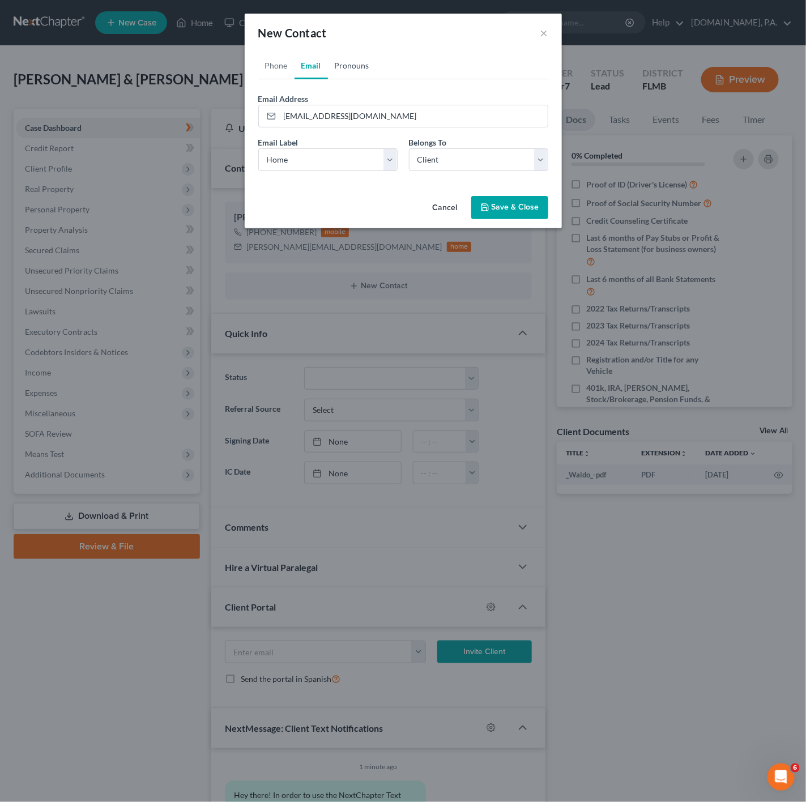
click at [352, 78] on link "Pronouns" at bounding box center [352, 65] width 48 height 27
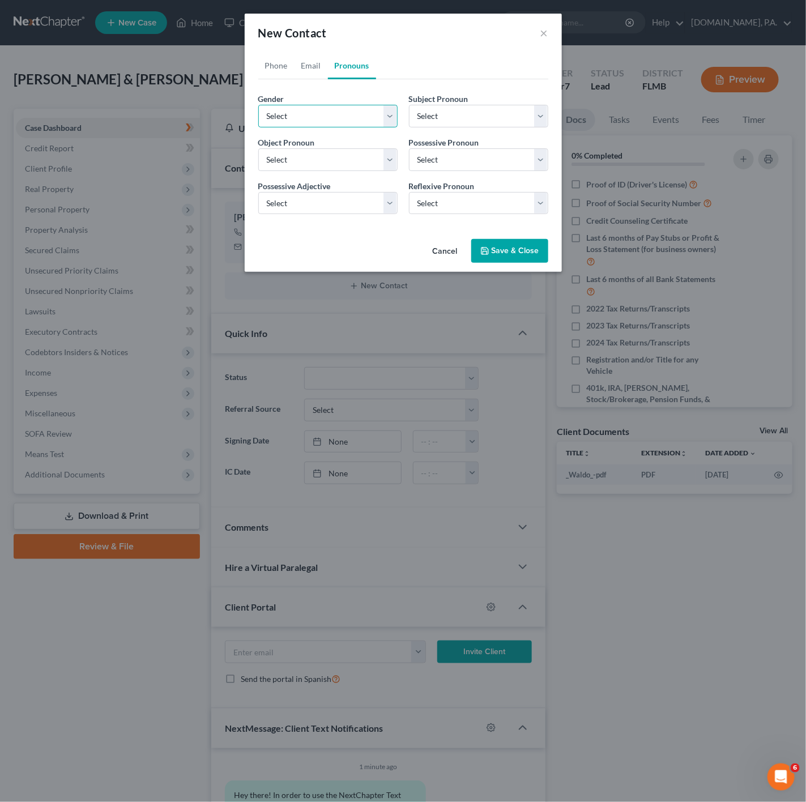
click at [299, 123] on select "Select [DEMOGRAPHIC_DATA] [DEMOGRAPHIC_DATA] [DEMOGRAPHIC_DATA] More Than One P…" at bounding box center [327, 116] width 139 height 23
select select "1"
click at [258, 105] on select "Select [DEMOGRAPHIC_DATA] [DEMOGRAPHIC_DATA] [DEMOGRAPHIC_DATA] More Than One P…" at bounding box center [327, 116] width 139 height 23
select select "1"
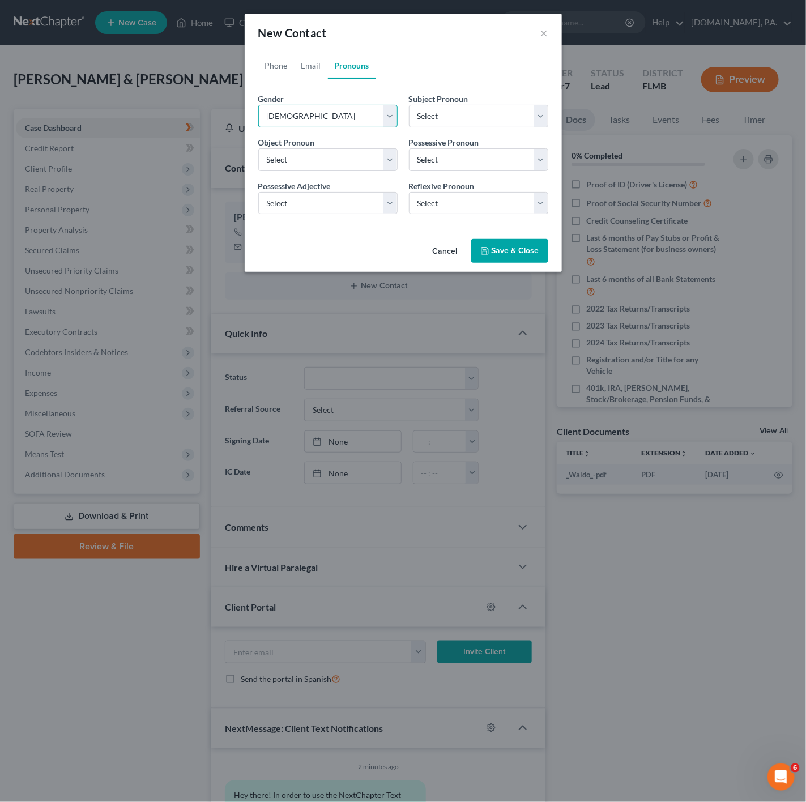
select select "1"
click at [527, 249] on button "Save & Close" at bounding box center [509, 251] width 77 height 24
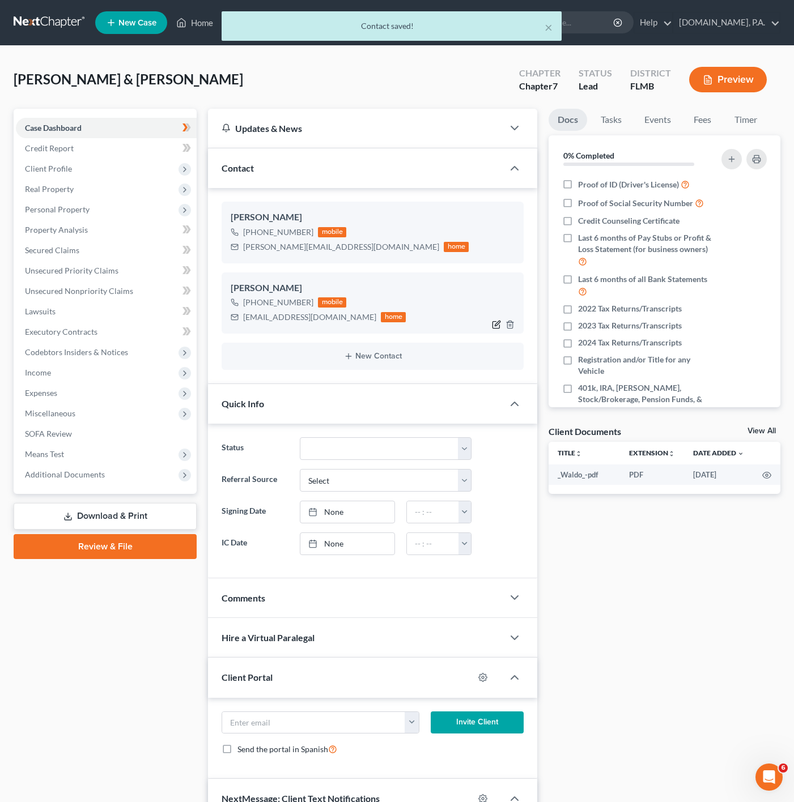
click at [492, 325] on icon "button" at bounding box center [496, 324] width 9 height 9
select select "0"
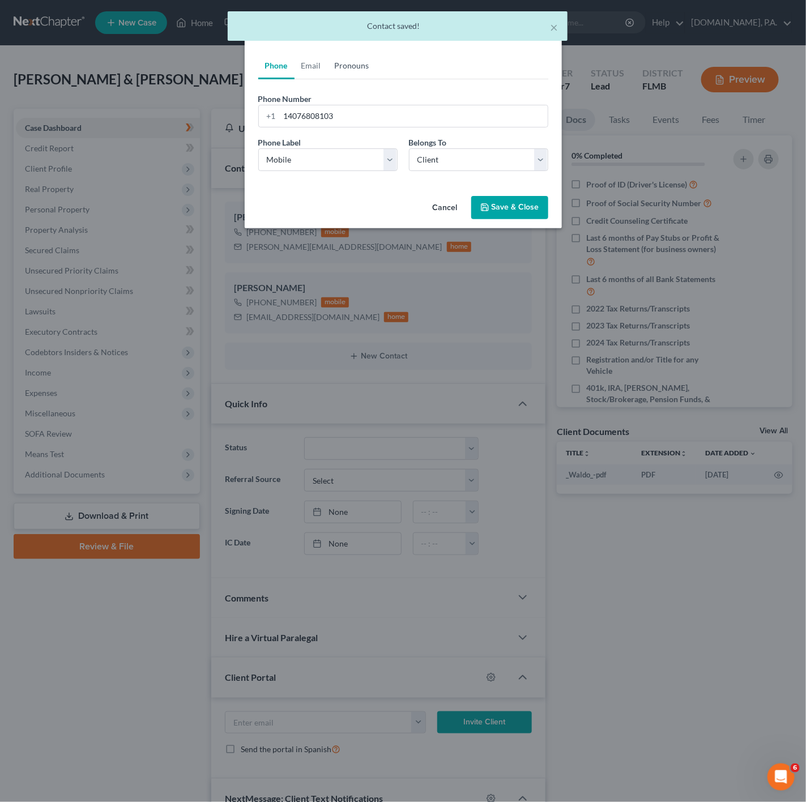
click at [329, 76] on link "Pronouns" at bounding box center [352, 65] width 48 height 27
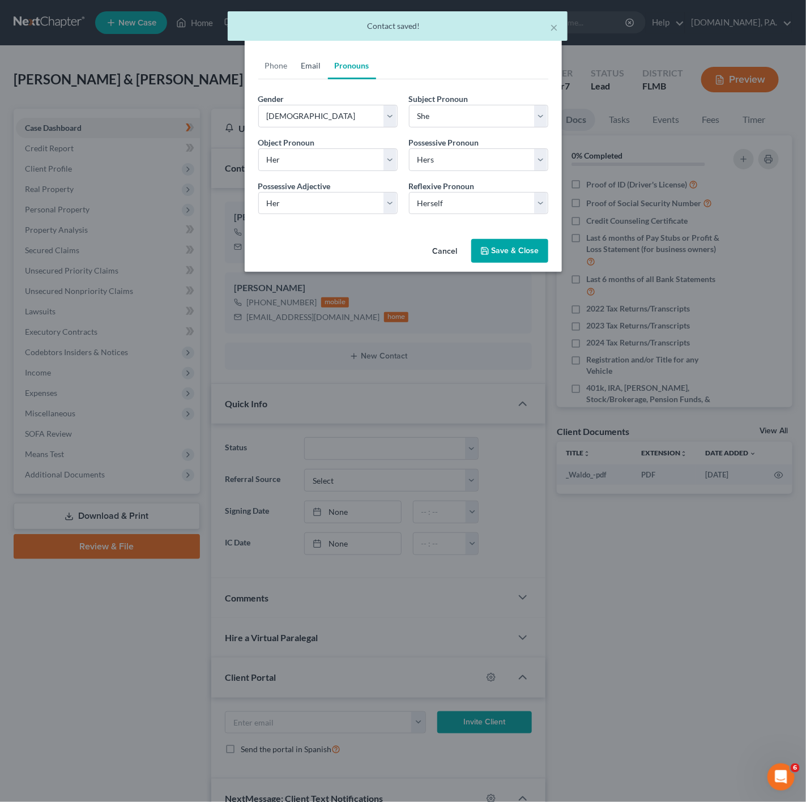
click at [296, 70] on link "Email" at bounding box center [311, 65] width 33 height 27
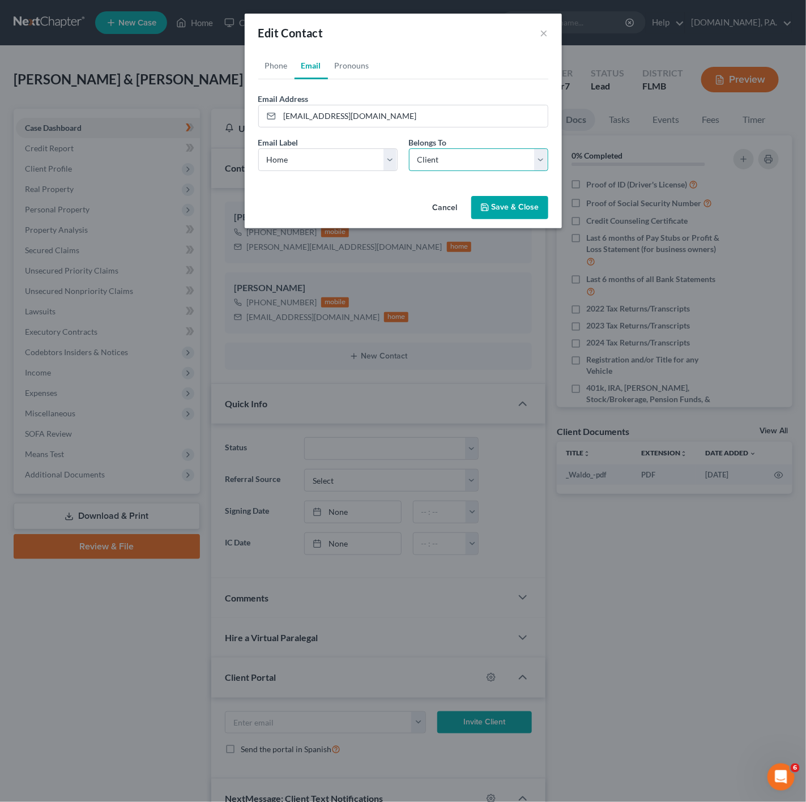
click at [470, 167] on select "Select Client Spouse Other" at bounding box center [478, 159] width 139 height 23
select select "1"
click at [409, 148] on select "Select Client Spouse Other" at bounding box center [478, 159] width 139 height 23
click at [524, 208] on button "Save & Close" at bounding box center [509, 208] width 77 height 24
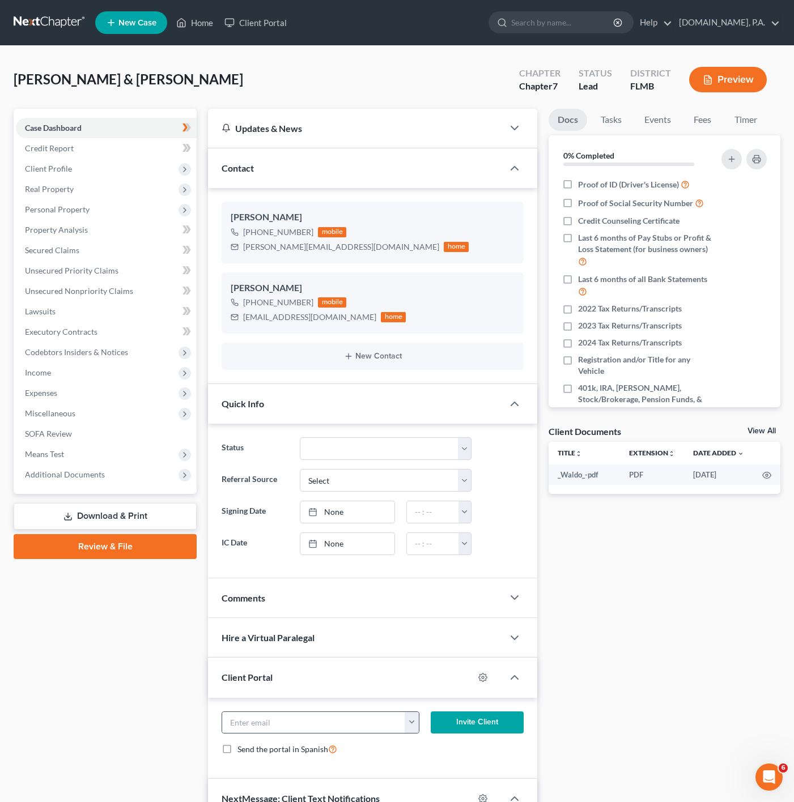
click at [405, 733] on button "button" at bounding box center [412, 723] width 14 height 22
click at [458, 769] on link "ambersanford512@gmail.com" at bounding box center [513, 766] width 218 height 19
type input "ambersanford512@gmail.com"
click at [467, 729] on button "Invite Client" at bounding box center [477, 723] width 93 height 23
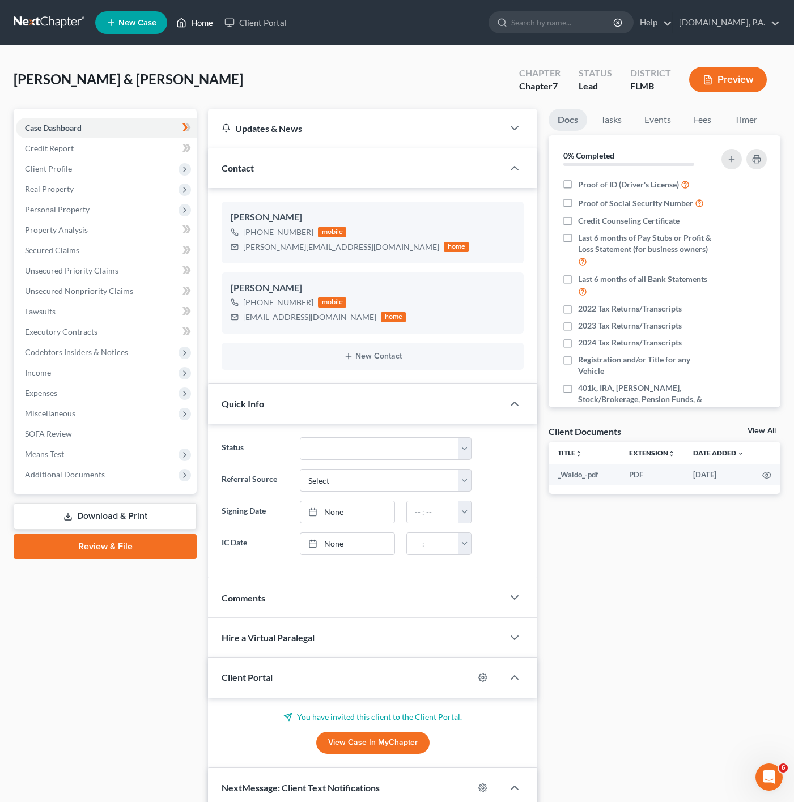
click at [214, 20] on link "Home" at bounding box center [195, 22] width 48 height 20
